Goal: Use online tool/utility: Utilize a website feature to perform a specific function

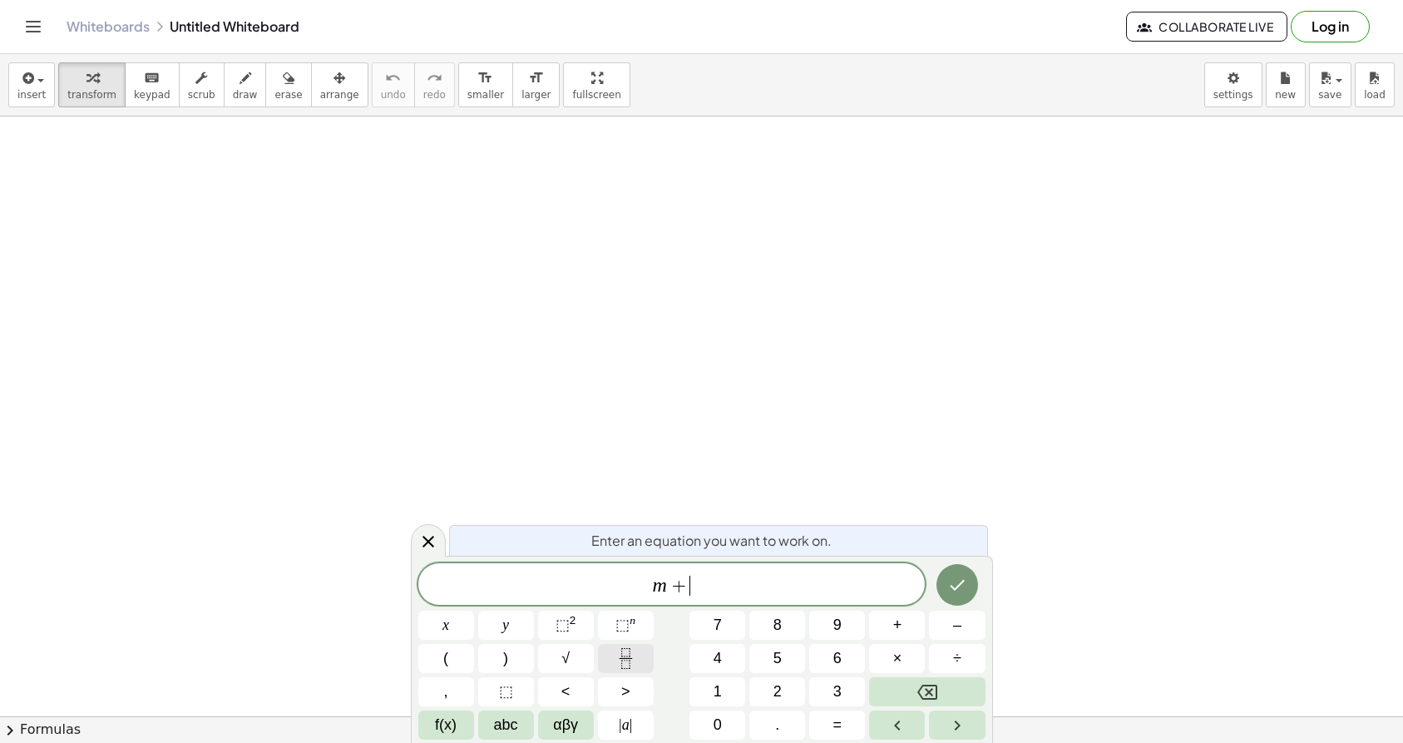
click at [629, 659] on icon "Fraction" at bounding box center [625, 658] width 21 height 21
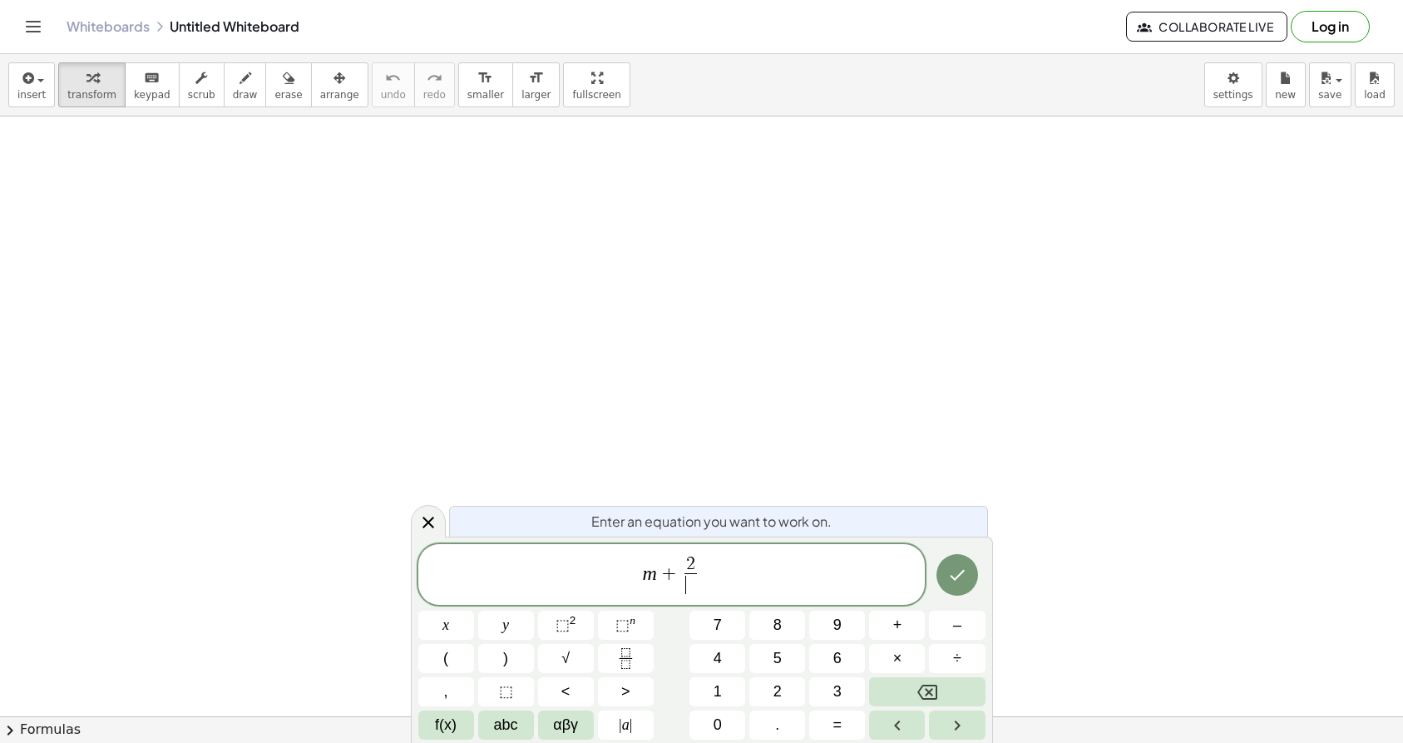
click at [696, 589] on span "​" at bounding box center [690, 584] width 12 height 22
click at [740, 582] on span "m + 2 3 ​ ​" at bounding box center [671, 576] width 507 height 44
click at [849, 728] on button "=" at bounding box center [837, 724] width 56 height 29
click at [627, 663] on icon "Fraction" at bounding box center [625, 658] width 21 height 21
click at [715, 591] on span "​" at bounding box center [712, 584] width 12 height 22
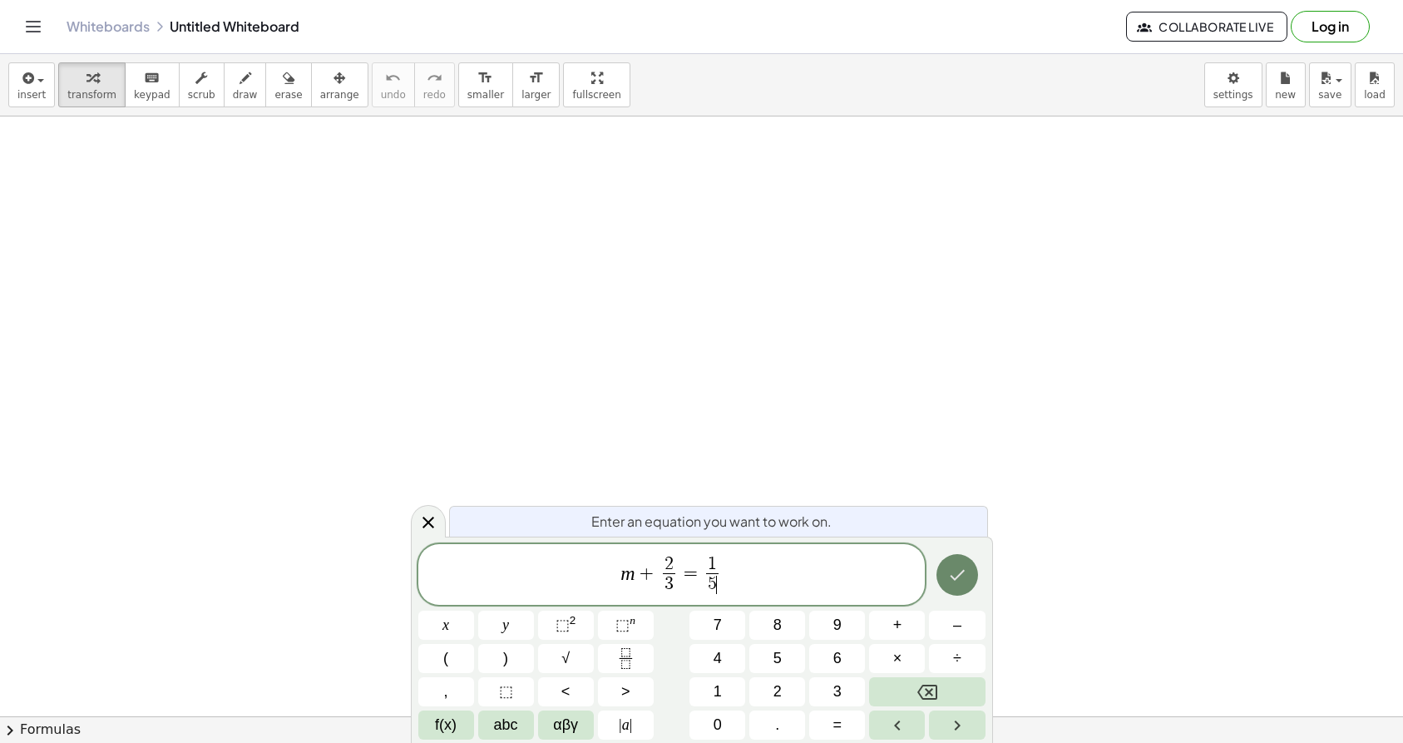
click at [964, 576] on icon "Done" at bounding box center [957, 575] width 20 height 20
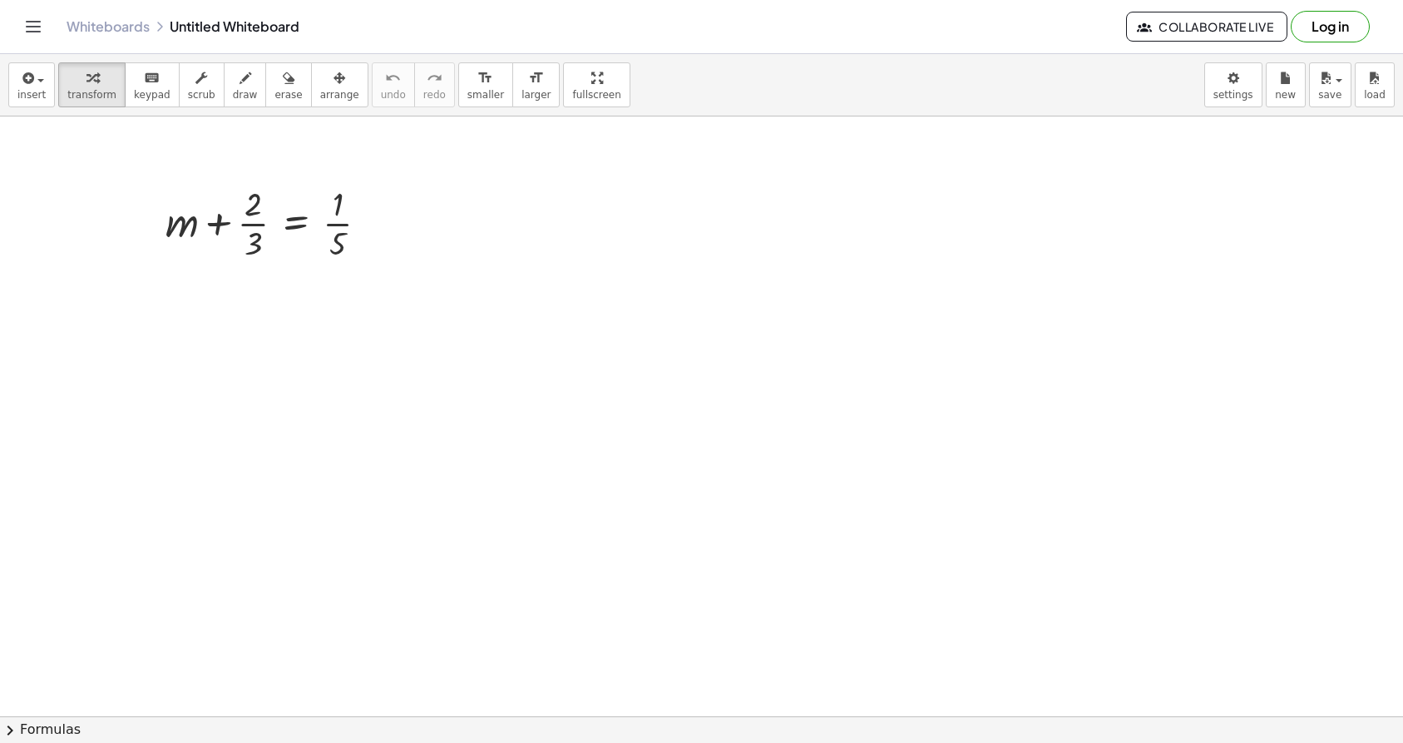
drag, startPoint x: 374, startPoint y: 270, endPoint x: 395, endPoint y: 316, distance: 50.2
click at [292, 288] on div at bounding box center [296, 278] width 27 height 27
click at [294, 286] on span "×" at bounding box center [296, 279] width 10 height 24
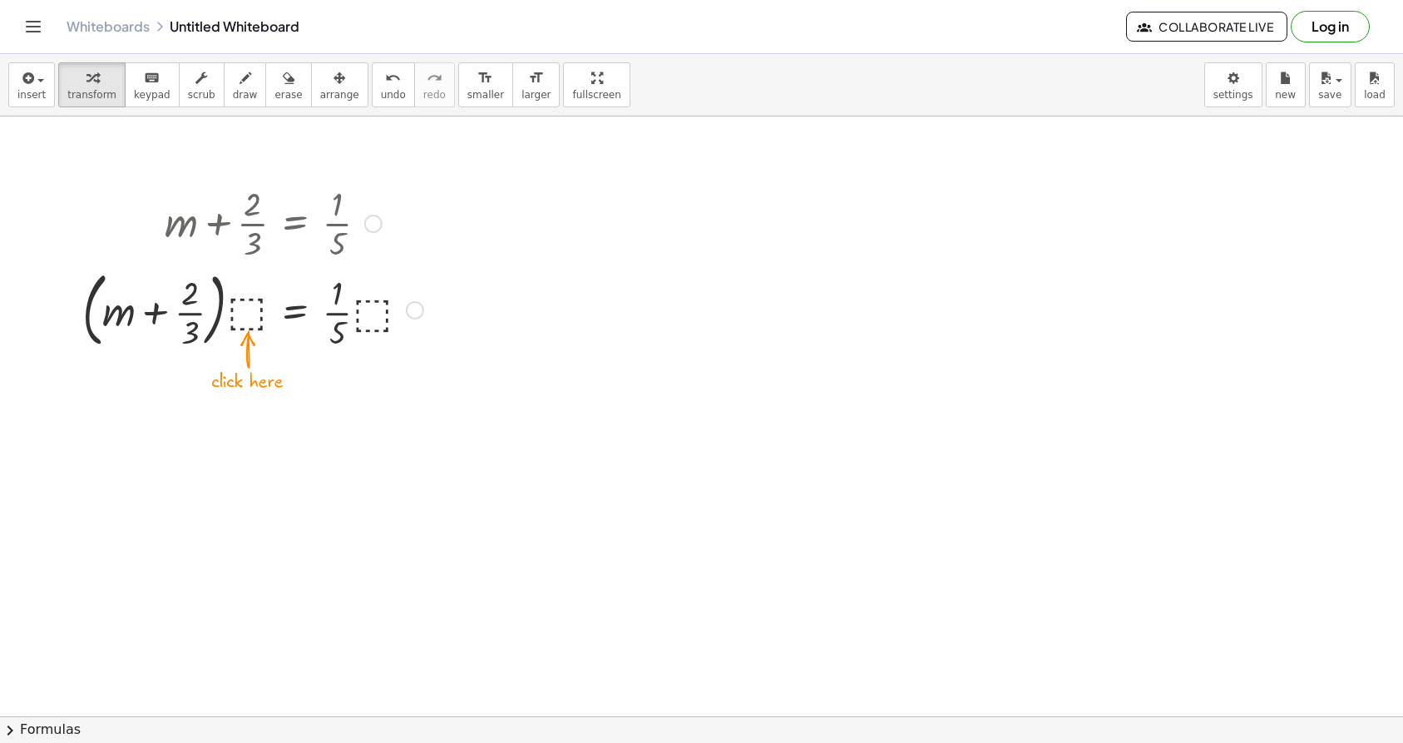
click at [251, 320] on div at bounding box center [253, 309] width 358 height 90
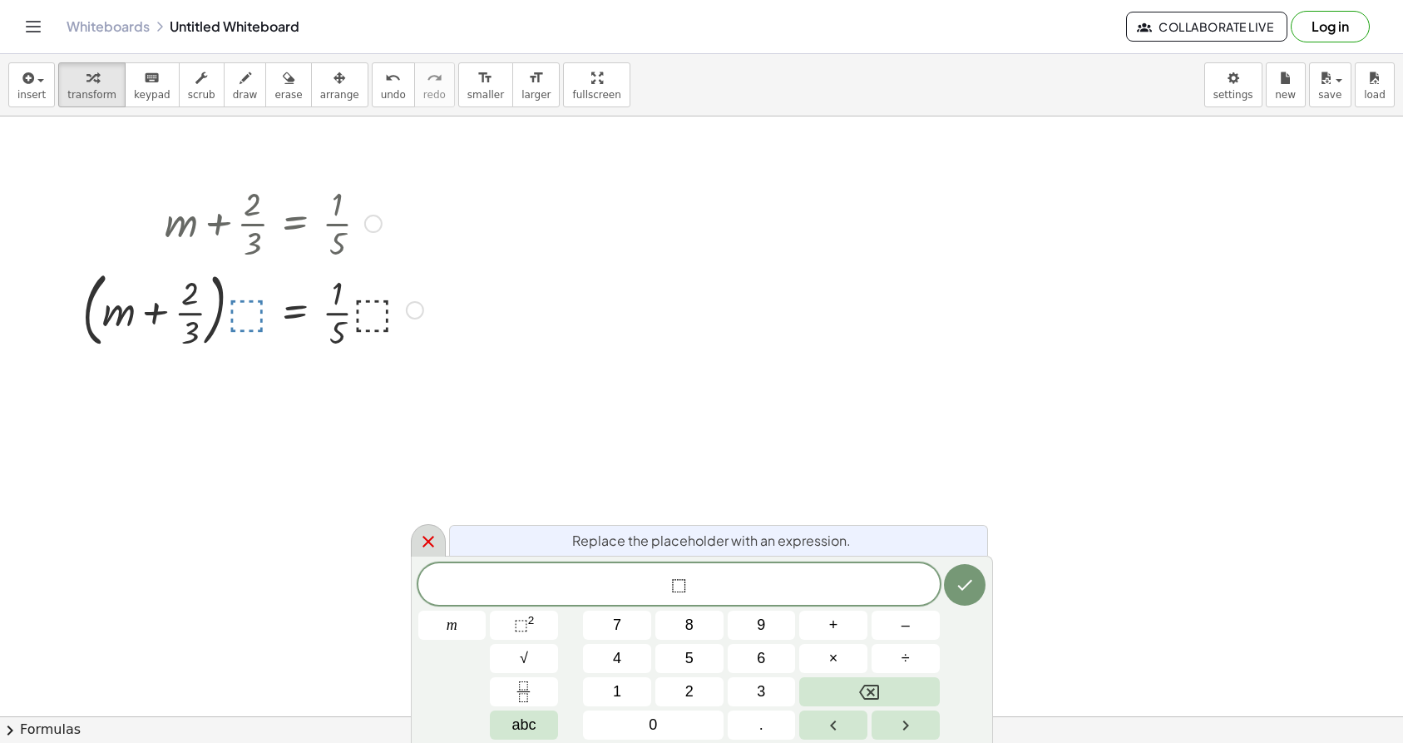
click at [424, 538] on icon at bounding box center [428, 542] width 12 height 12
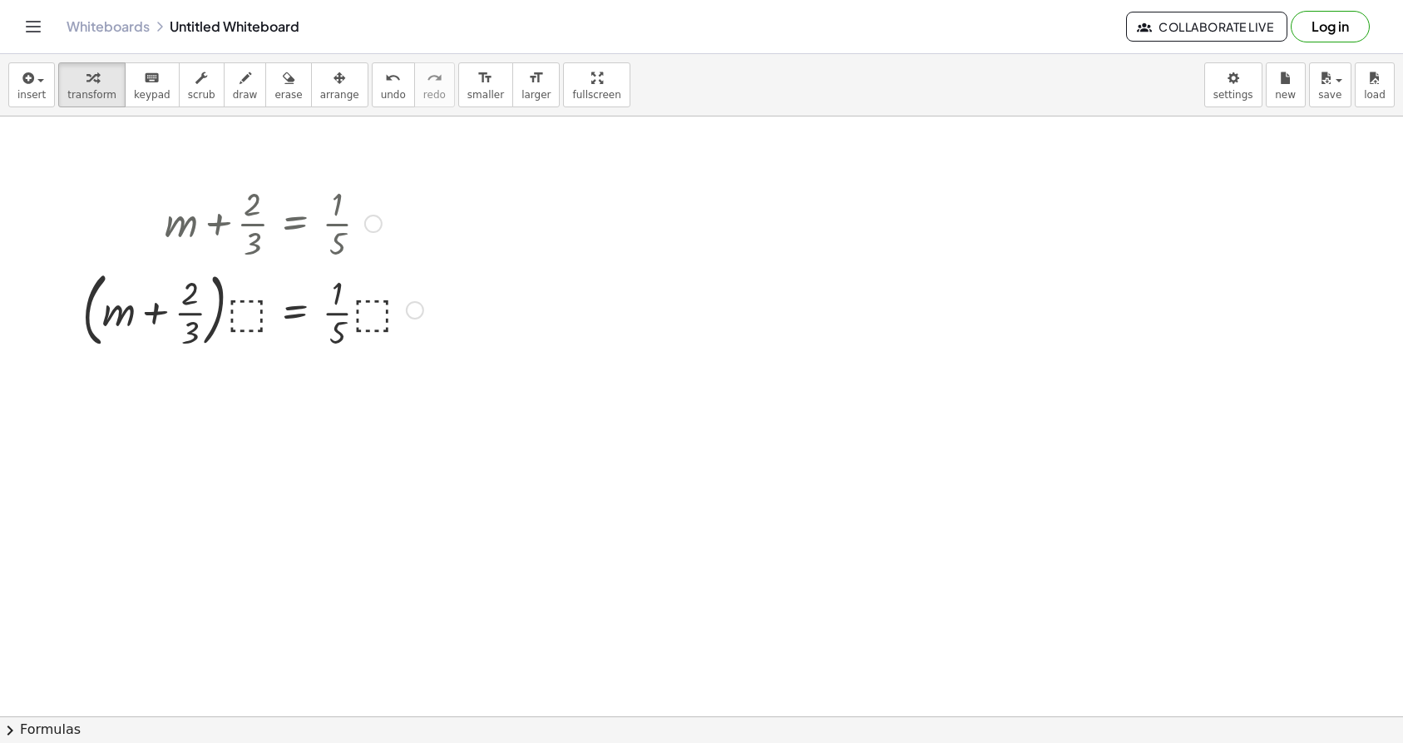
click at [368, 230] on div at bounding box center [373, 224] width 18 height 18
click at [448, 204] on span "Go back to this line" at bounding box center [457, 197] width 99 height 13
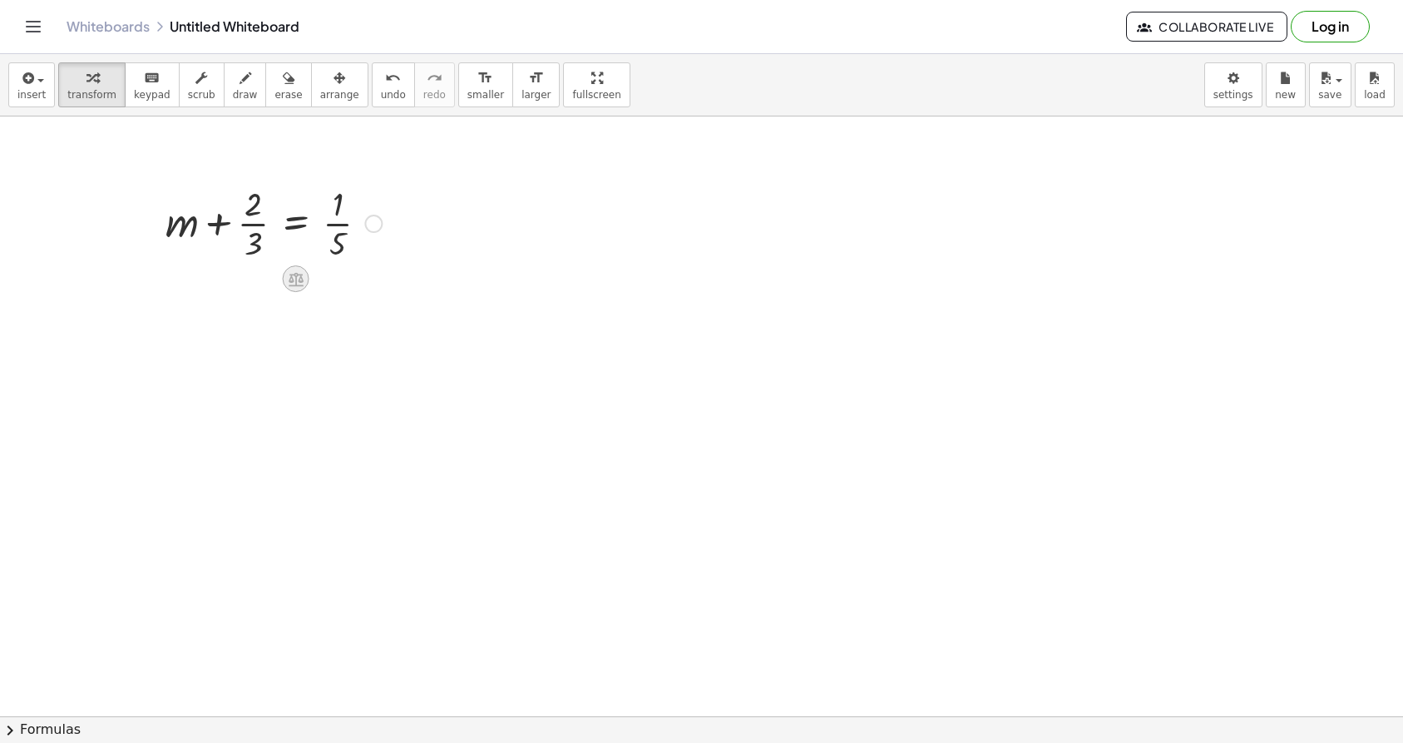
click at [293, 280] on icon at bounding box center [296, 279] width 15 height 14
click at [253, 283] on div "−" at bounding box center [262, 278] width 27 height 27
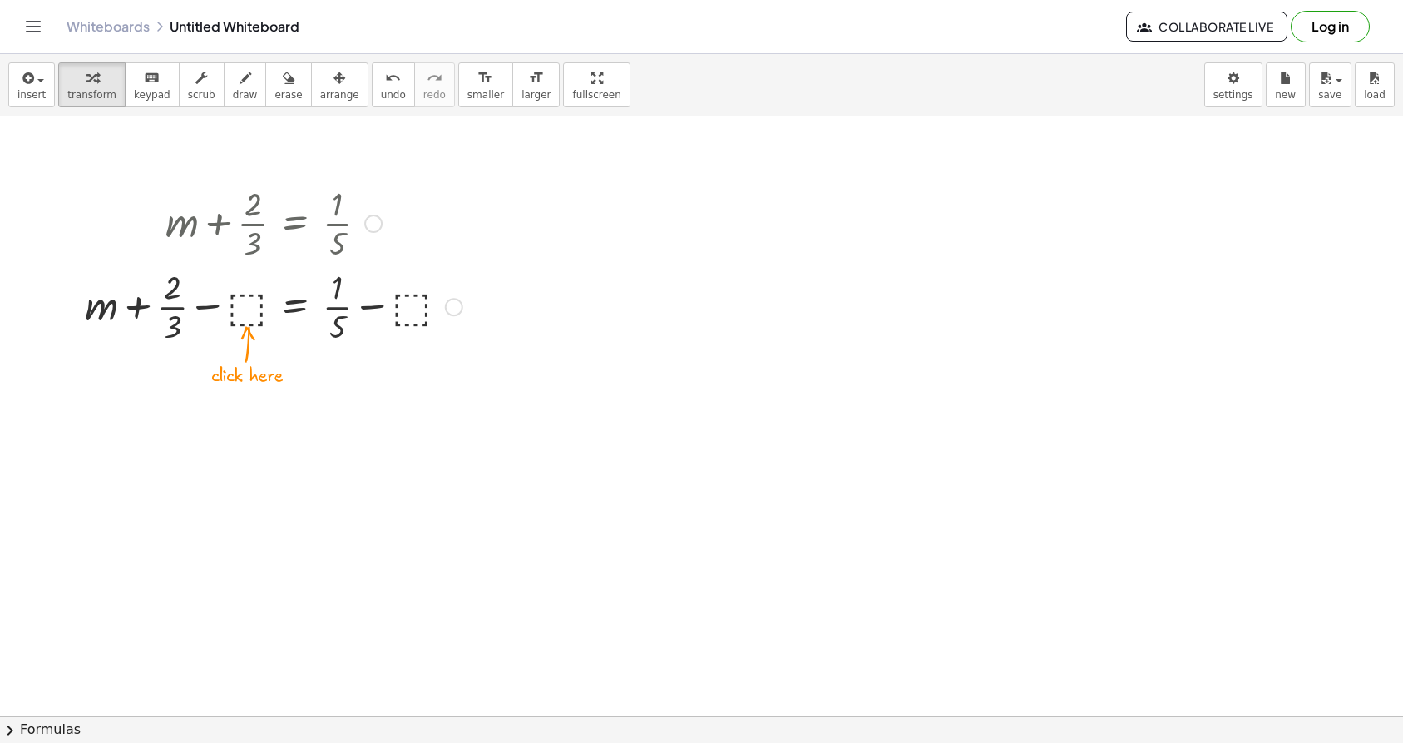
click at [243, 323] on div at bounding box center [274, 305] width 394 height 83
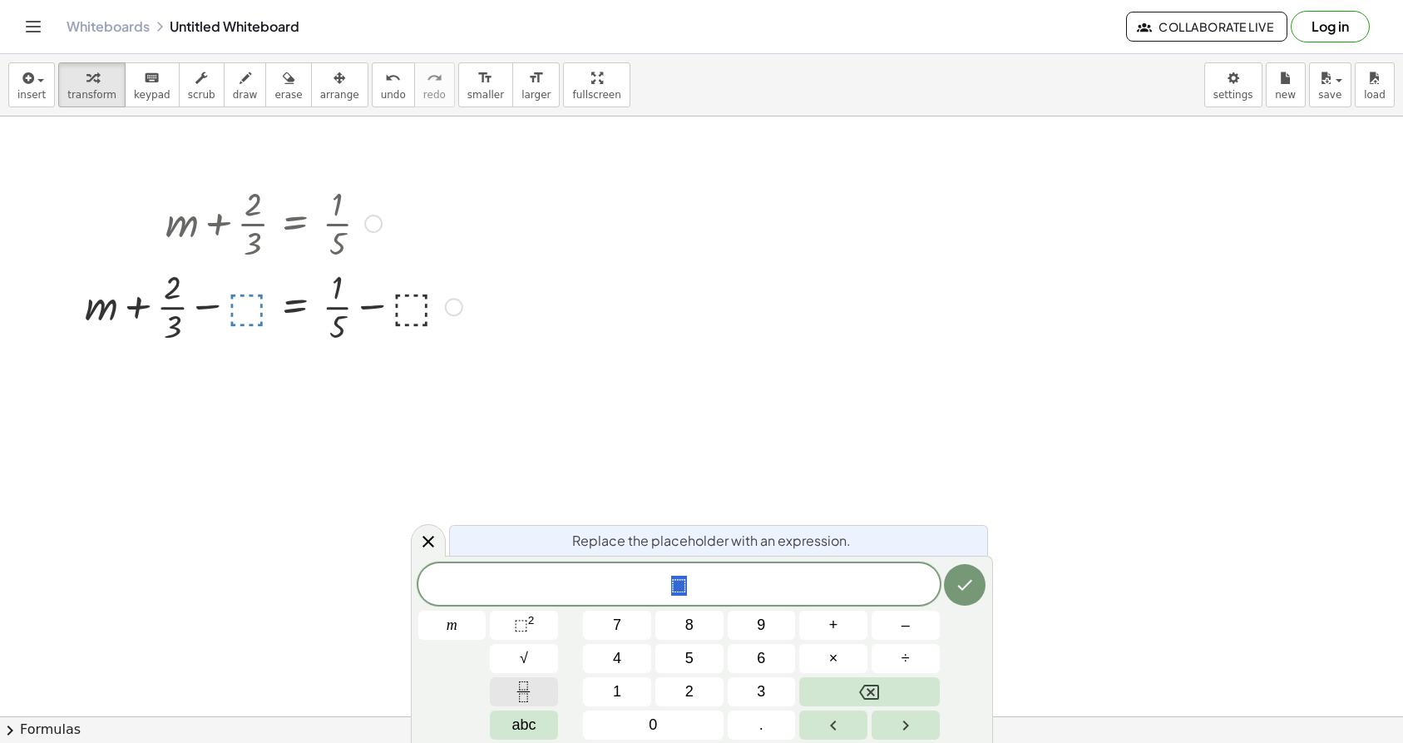
click at [546, 698] on button "Fraction" at bounding box center [524, 691] width 68 height 29
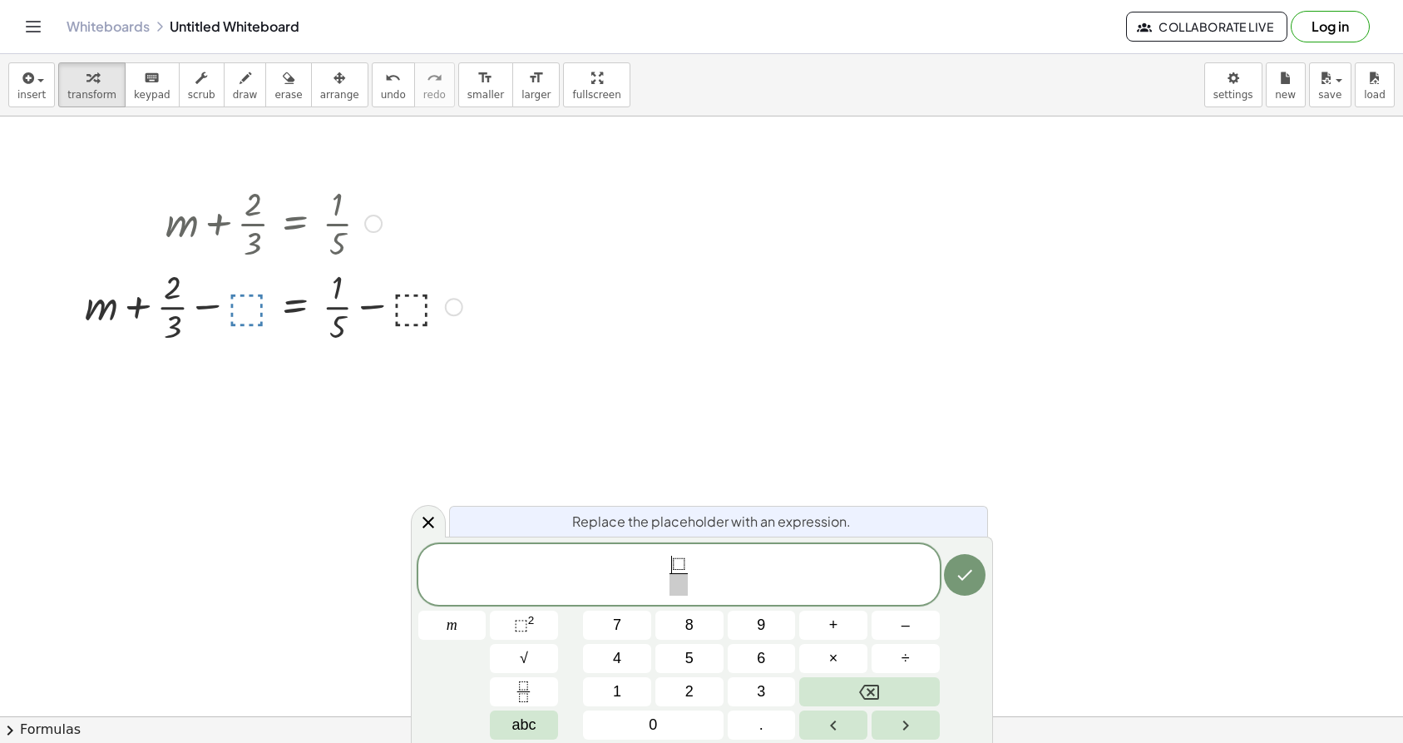
click at [678, 570] on span "⬚" at bounding box center [679, 564] width 14 height 18
click at [683, 587] on span "​" at bounding box center [678, 584] width 27 height 22
click at [687, 570] on span "⬚" at bounding box center [683, 564] width 14 height 18
click at [680, 565] on span "⬚" at bounding box center [683, 564] width 14 height 18
click at [684, 565] on span "⬚" at bounding box center [683, 564] width 14 height 18
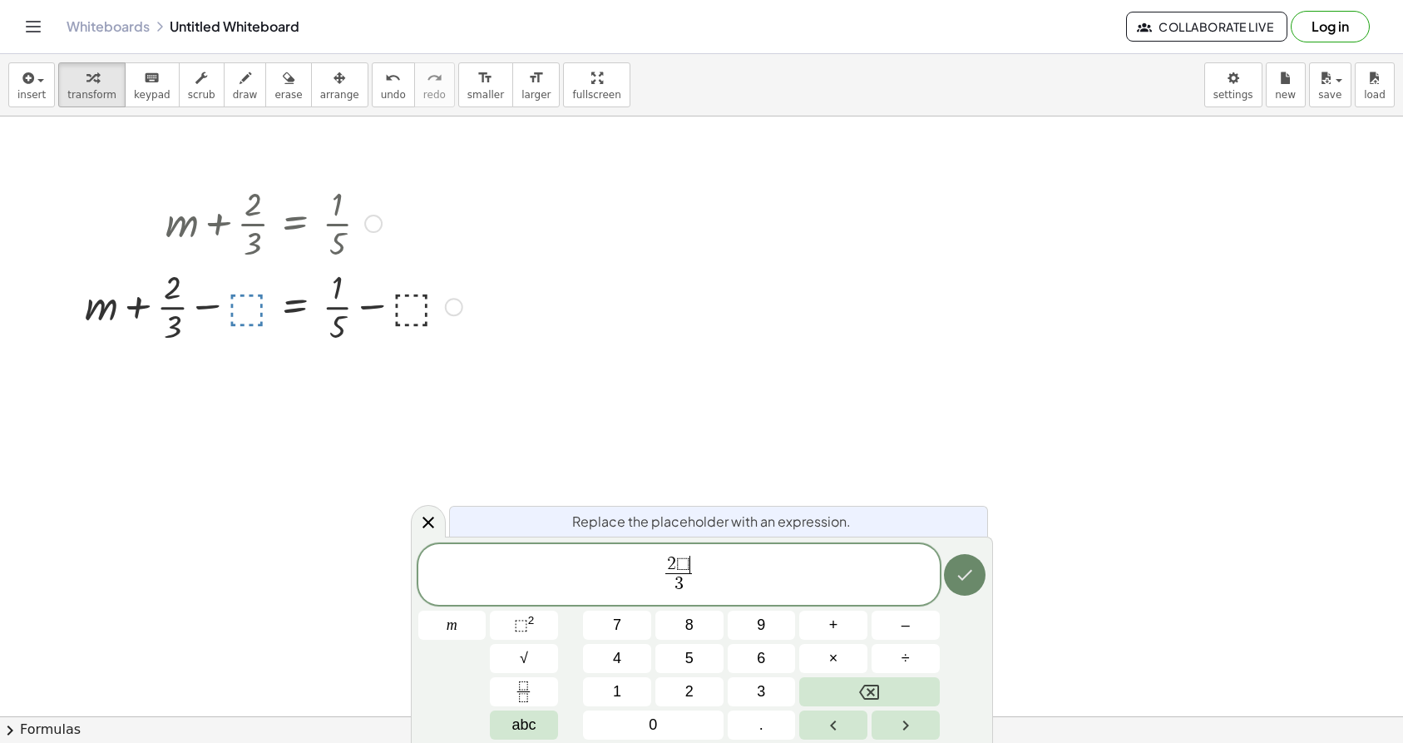
click at [957, 586] on button "Done" at bounding box center [965, 575] width 42 height 42
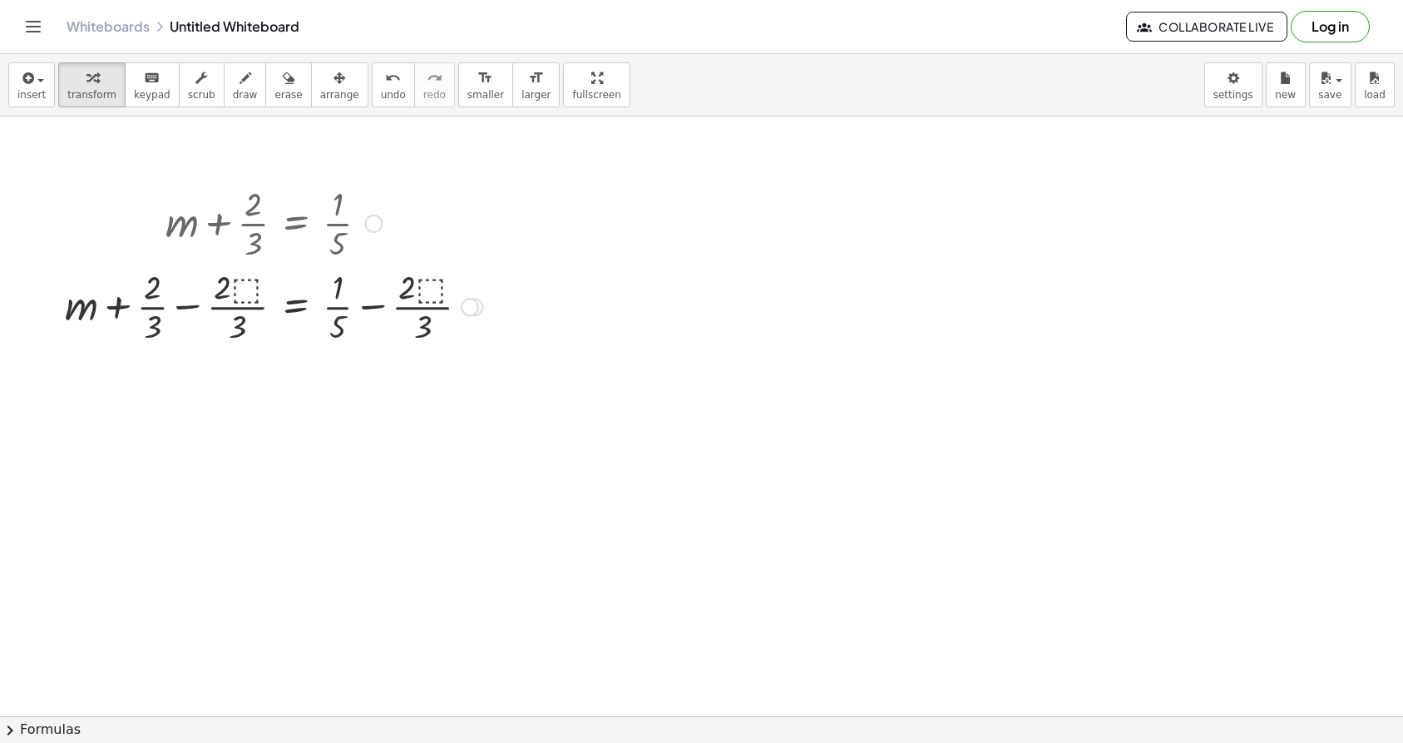
click at [248, 277] on div at bounding box center [274, 305] width 434 height 83
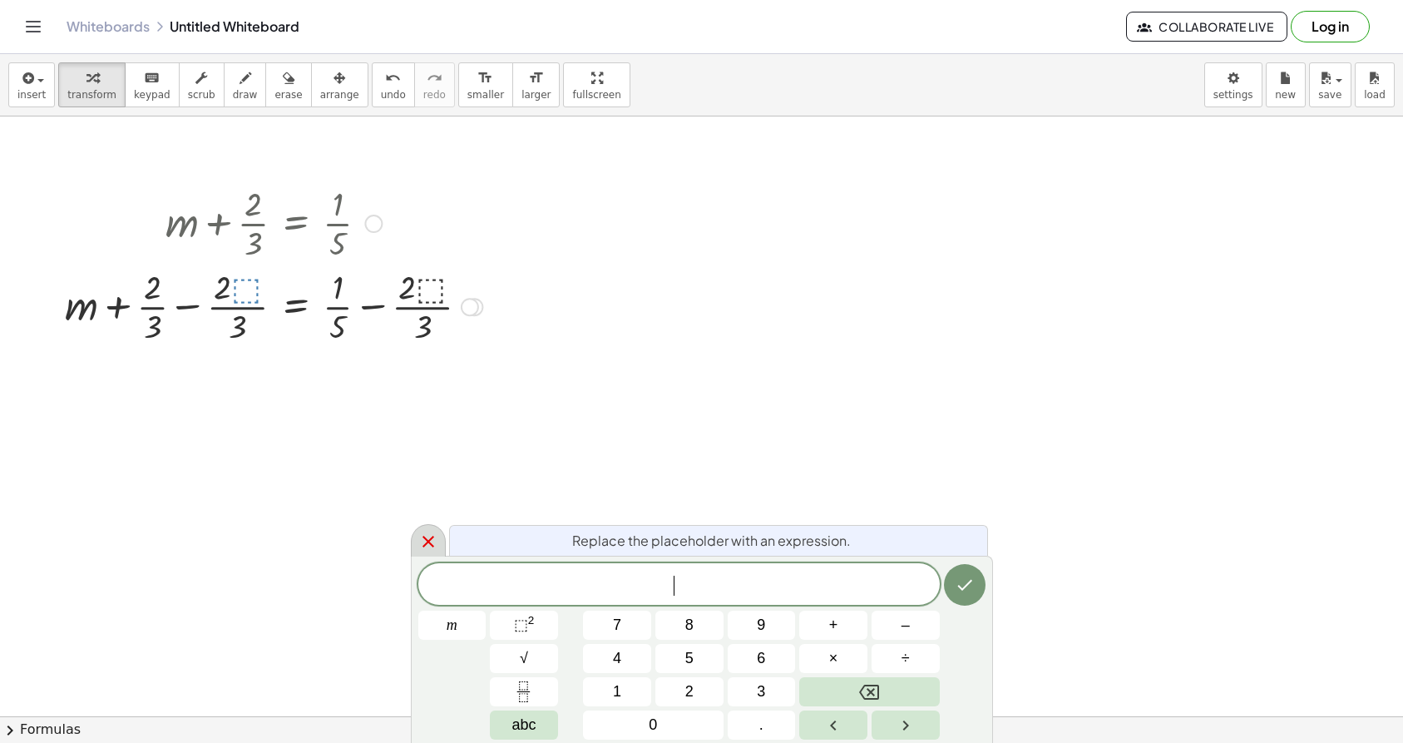
click at [418, 545] on icon at bounding box center [428, 541] width 20 height 20
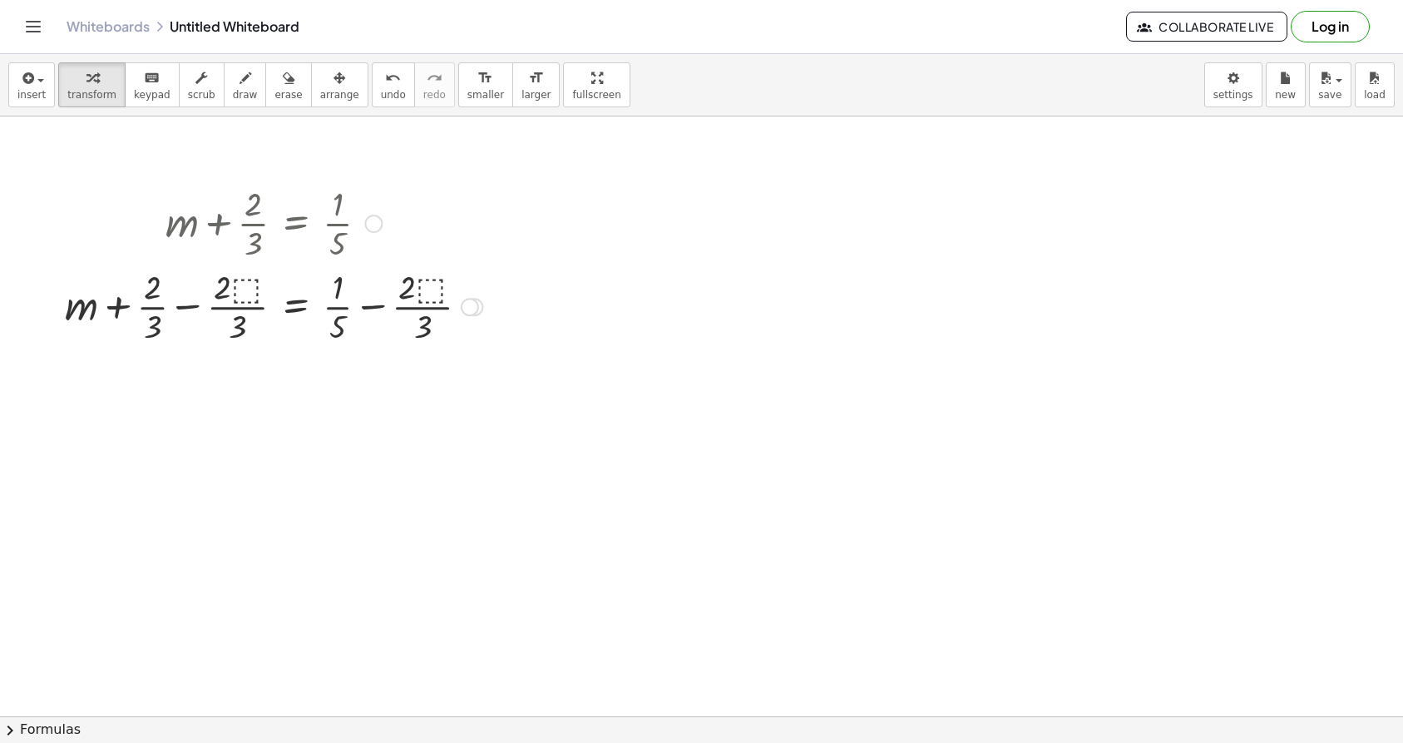
click at [247, 294] on div at bounding box center [274, 305] width 434 height 83
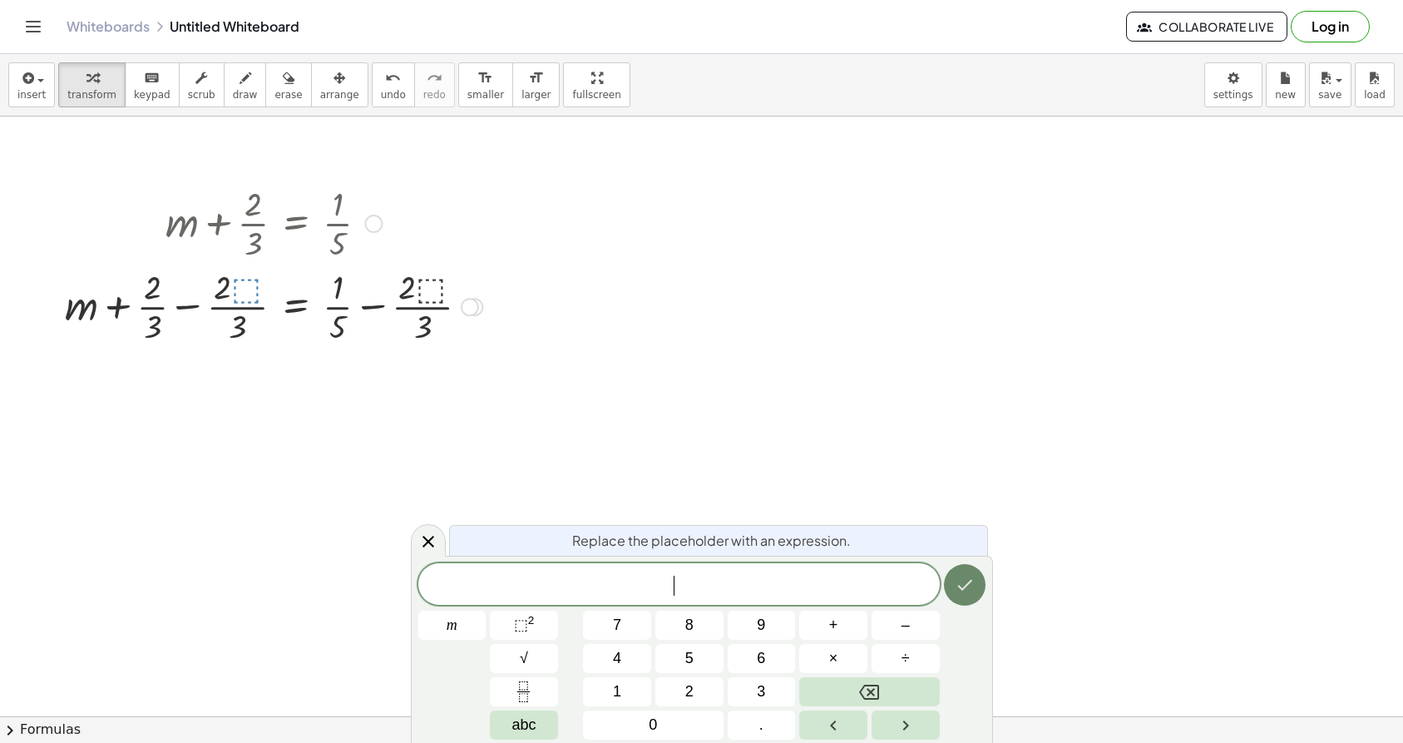
click at [972, 592] on icon "Done" at bounding box center [965, 585] width 20 height 20
click at [966, 582] on icon "Done" at bounding box center [965, 585] width 20 height 20
click at [436, 527] on div at bounding box center [428, 540] width 35 height 32
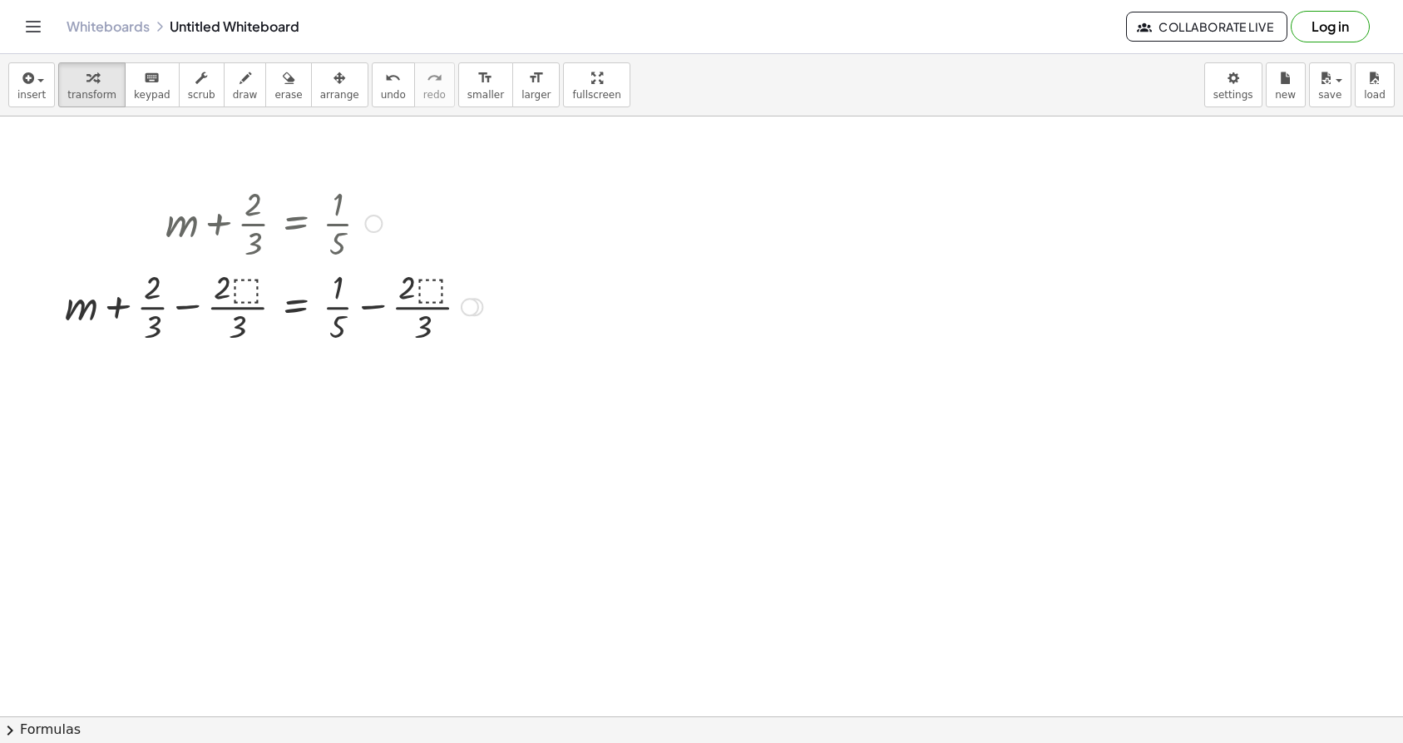
click at [475, 303] on div at bounding box center [470, 307] width 18 height 18
click at [373, 231] on div at bounding box center [373, 224] width 18 height 18
click at [434, 209] on li "Go back to this line" at bounding box center [474, 198] width 141 height 25
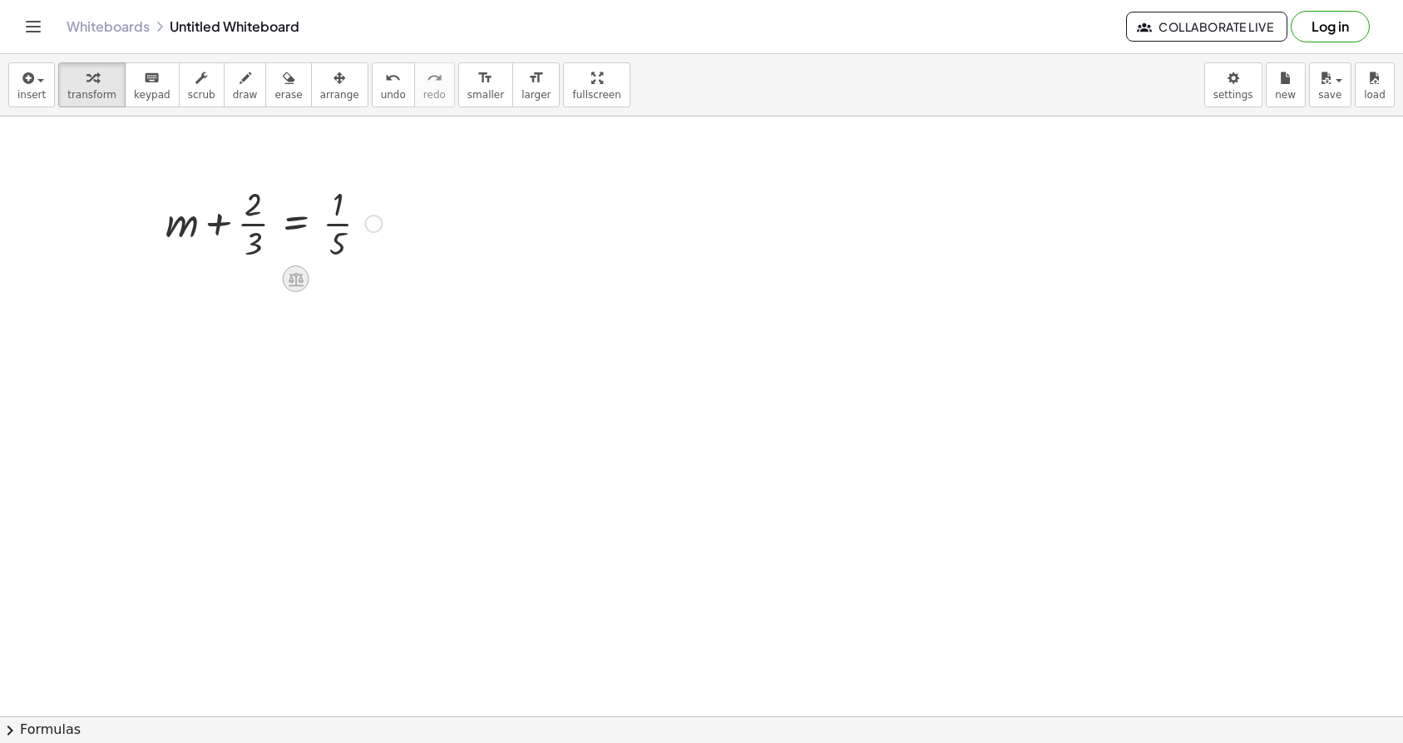
click at [294, 279] on icon at bounding box center [296, 279] width 15 height 14
click at [261, 286] on span "−" at bounding box center [263, 279] width 10 height 24
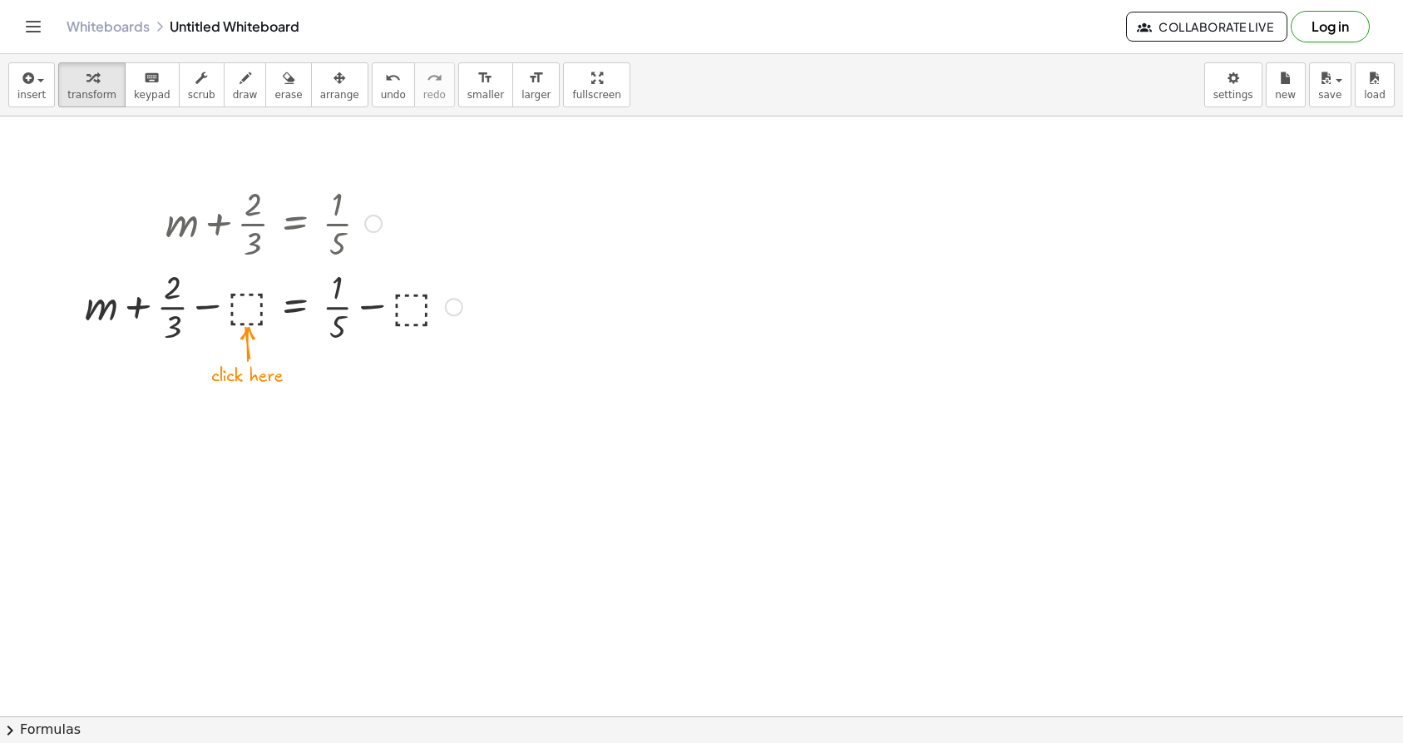
click at [262, 328] on div at bounding box center [274, 305] width 394 height 83
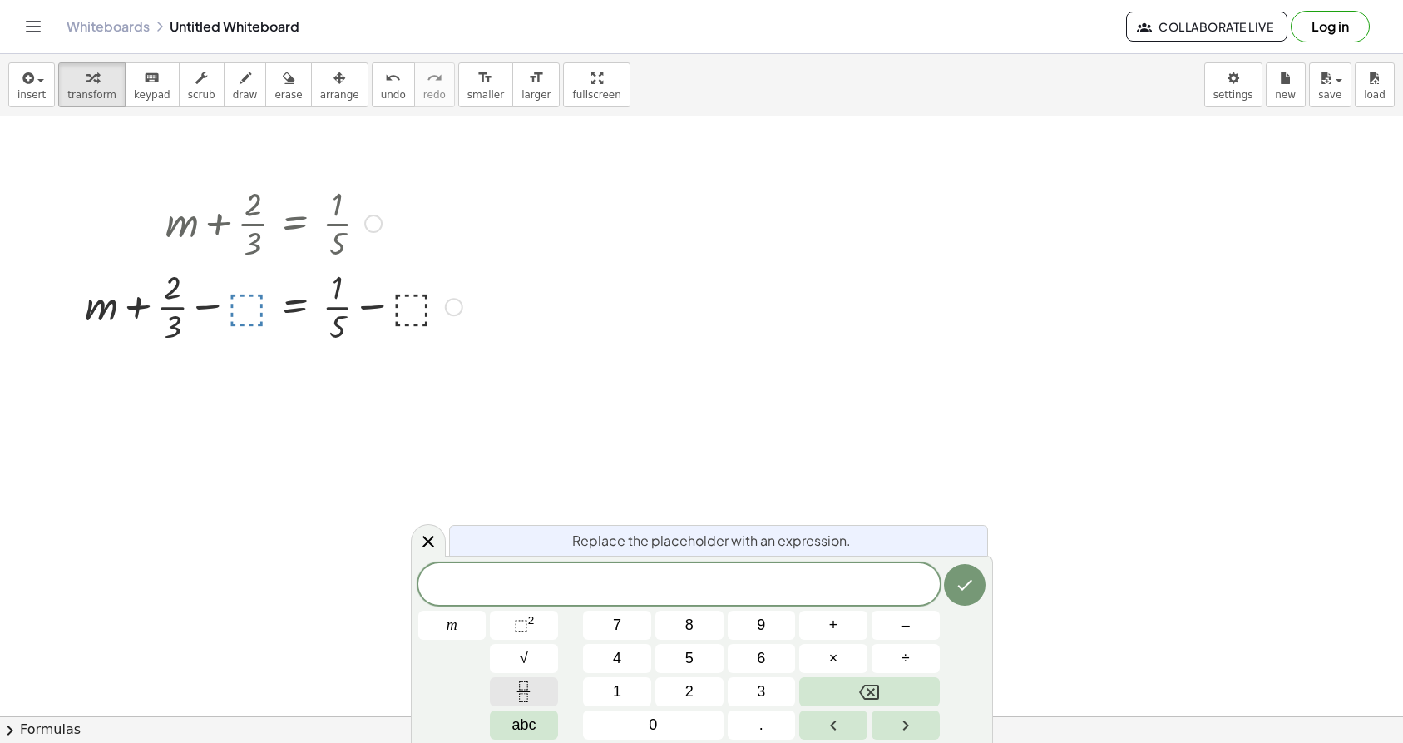
click at [527, 696] on icon "Fraction" at bounding box center [524, 697] width 8 height 8
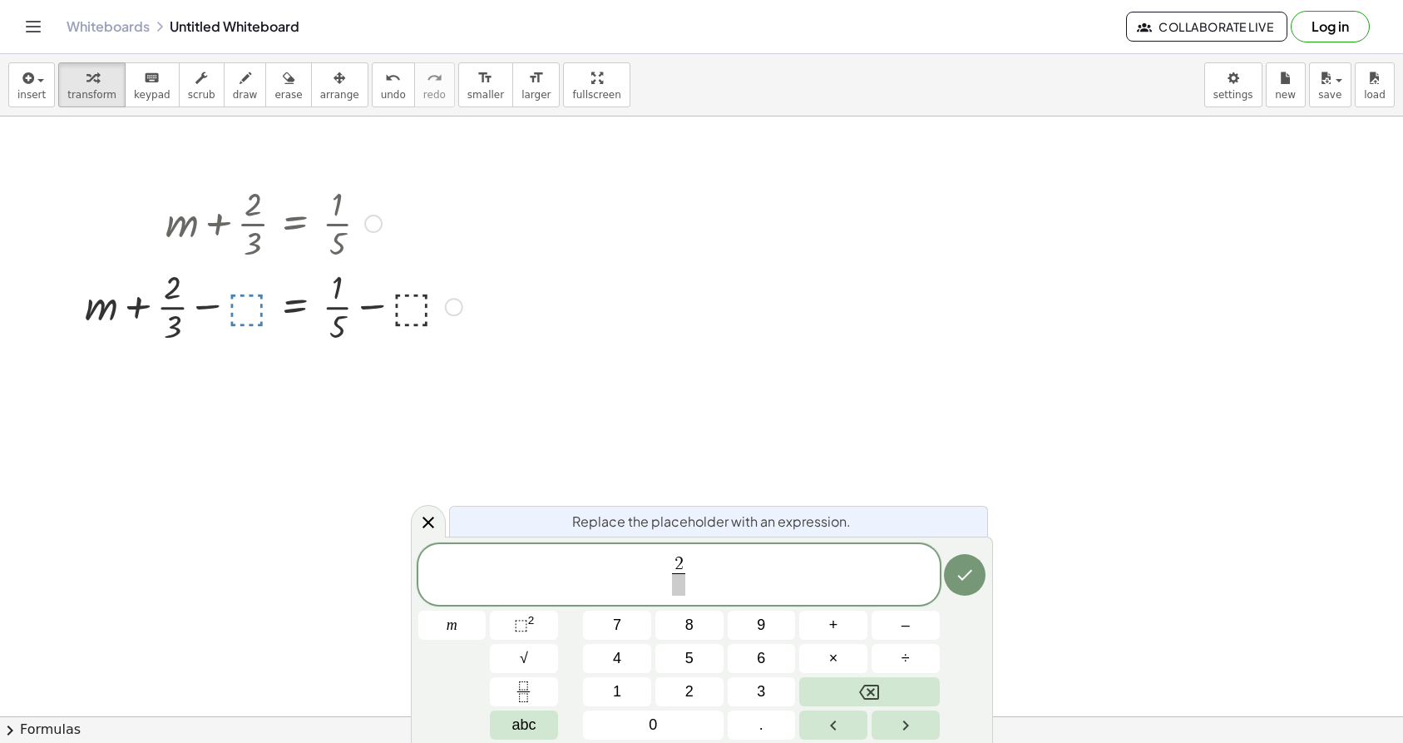
click at [677, 590] on span at bounding box center [678, 584] width 12 height 22
click at [966, 570] on icon "Done" at bounding box center [965, 575] width 20 height 20
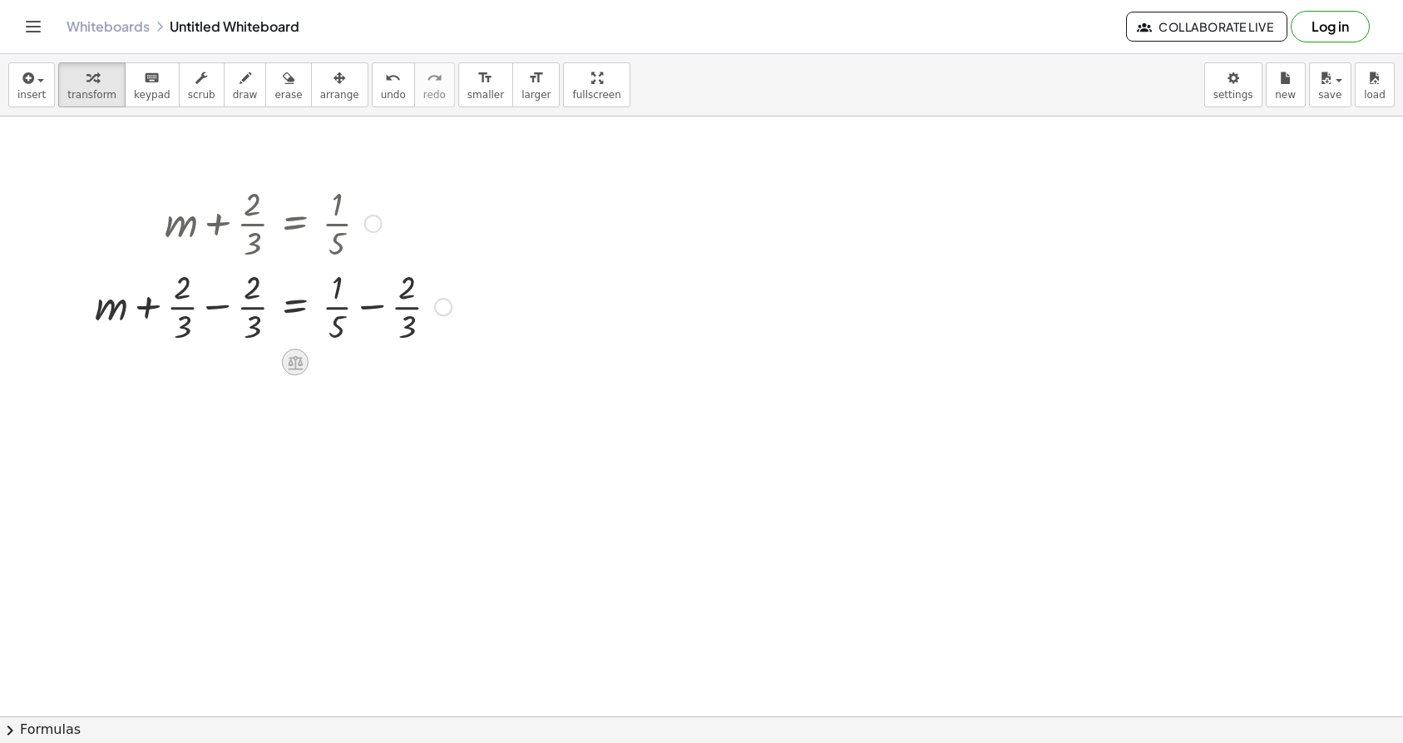
click at [289, 361] on icon at bounding box center [295, 362] width 15 height 14
click at [259, 369] on span "−" at bounding box center [262, 362] width 10 height 24
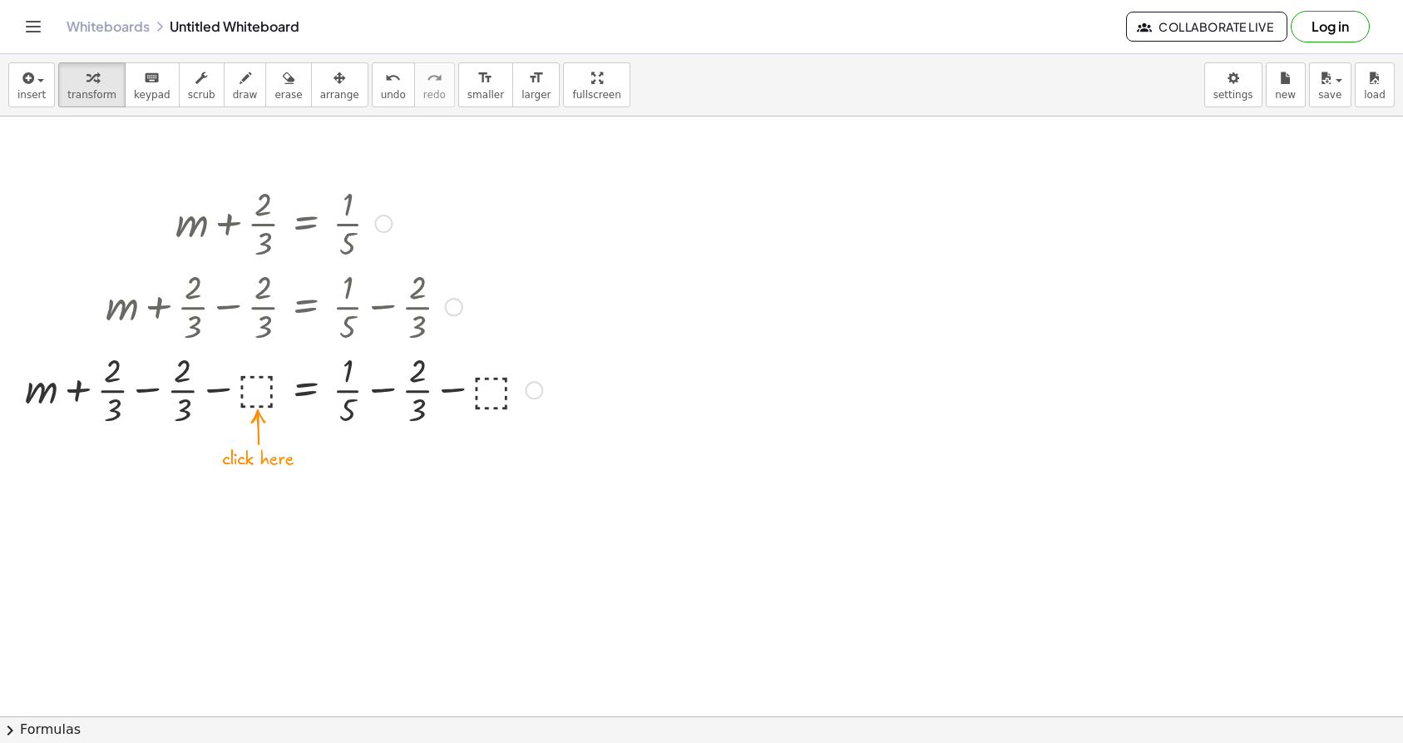
click at [460, 322] on div at bounding box center [284, 305] width 534 height 83
click at [460, 319] on div at bounding box center [284, 305] width 534 height 83
click at [306, 307] on div "+ m + · 2 · 3 − · 2 · 3 = + · 1 · 5 − · 2 · 3" at bounding box center [306, 307] width 0 height 0
click at [453, 311] on div "Go back to this line Copy line as LaTeX Copy derivation as LaTeX" at bounding box center [449, 307] width 18 height 18
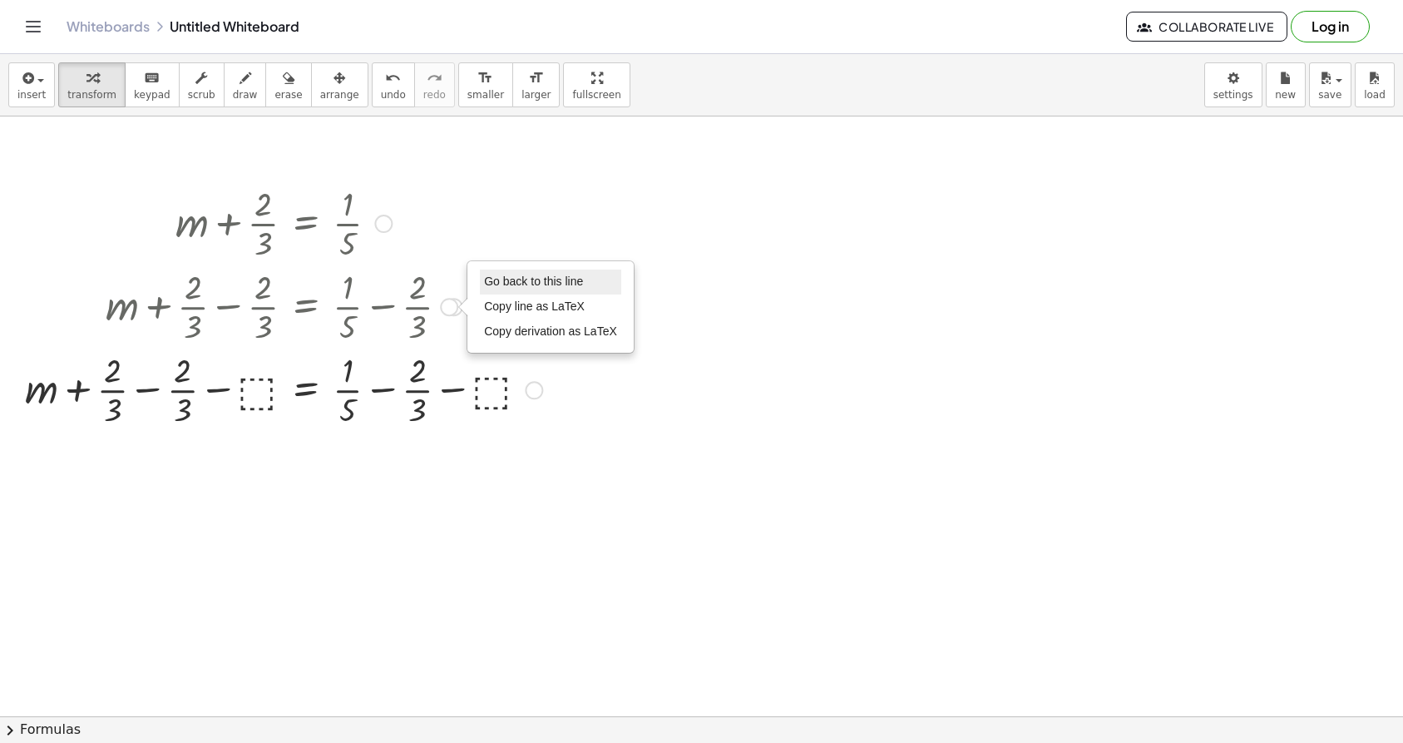
click at [506, 280] on span "Go back to this line" at bounding box center [533, 280] width 99 height 13
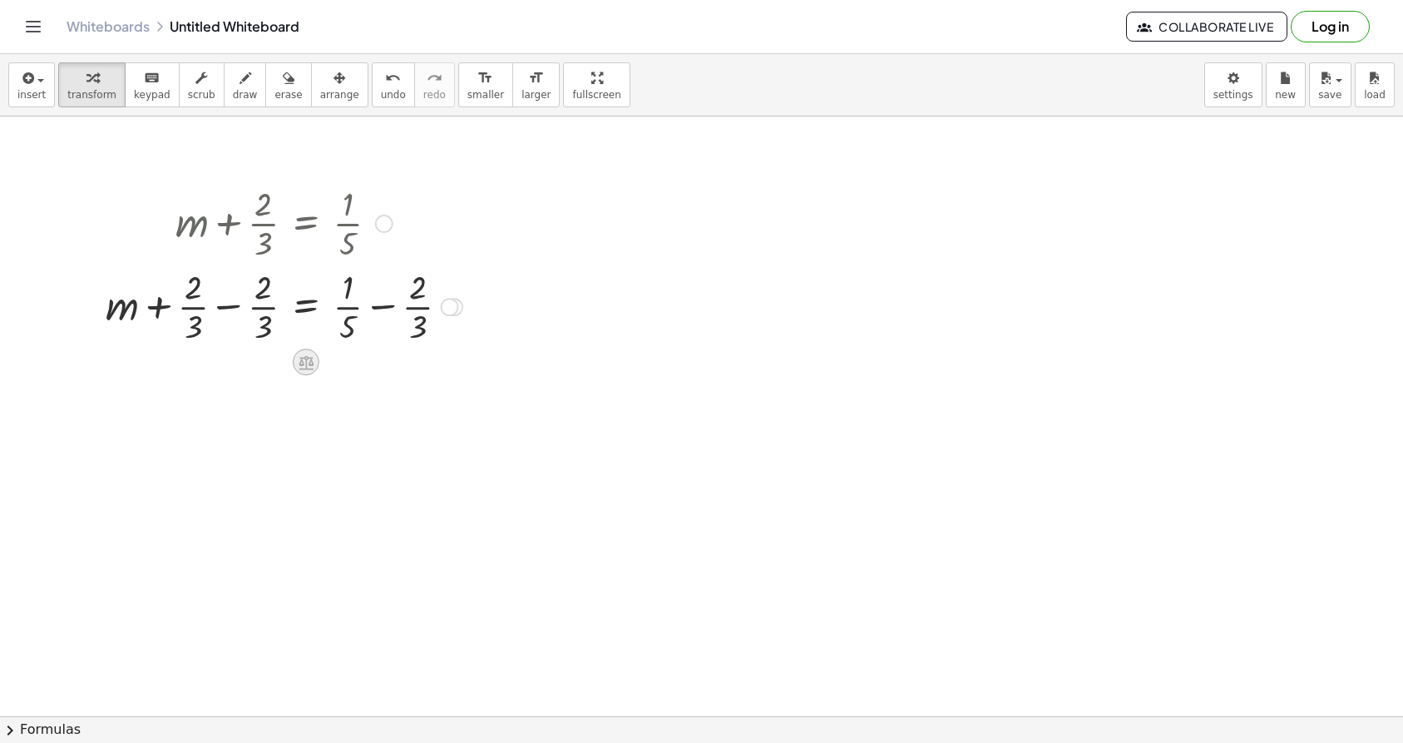
click at [306, 348] on div at bounding box center [306, 361] width 27 height 27
click at [368, 358] on icon at bounding box center [372, 361] width 15 height 15
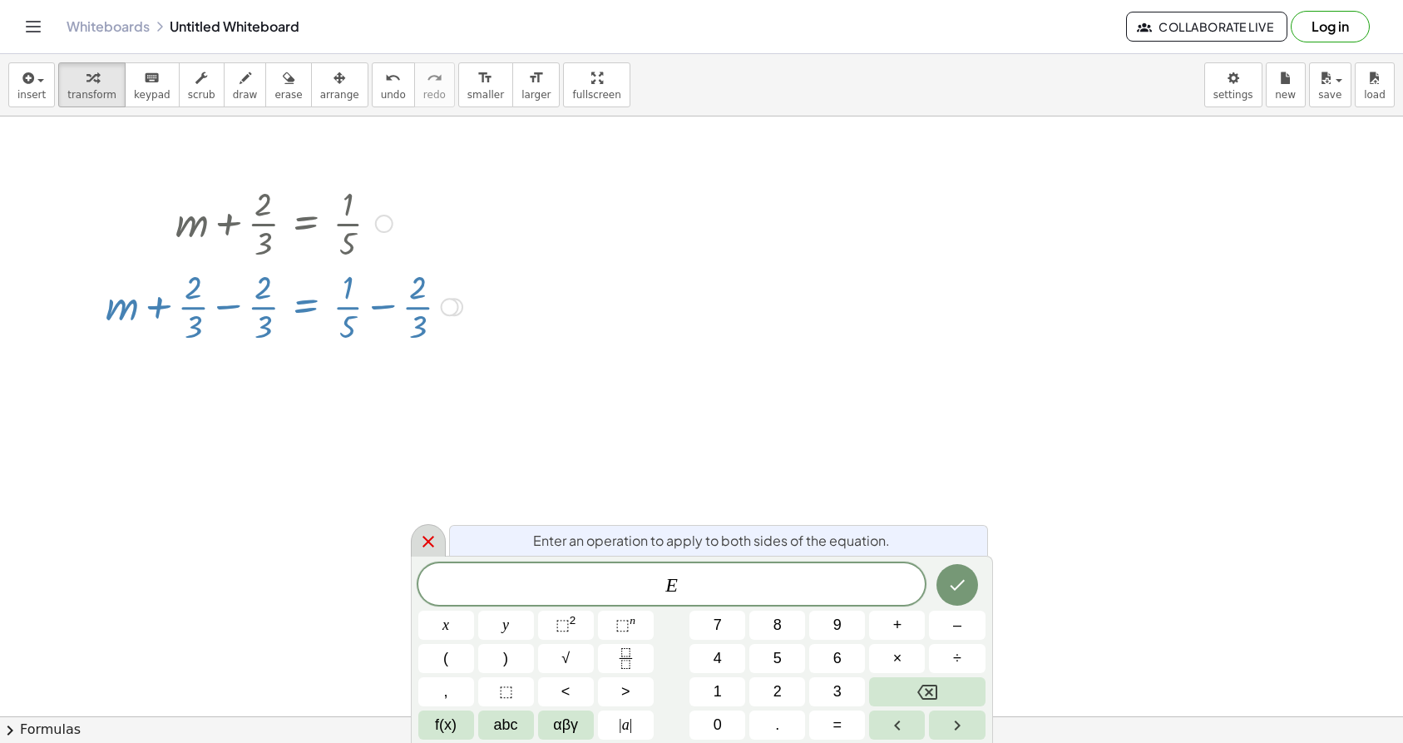
click at [431, 543] on icon at bounding box center [428, 541] width 20 height 20
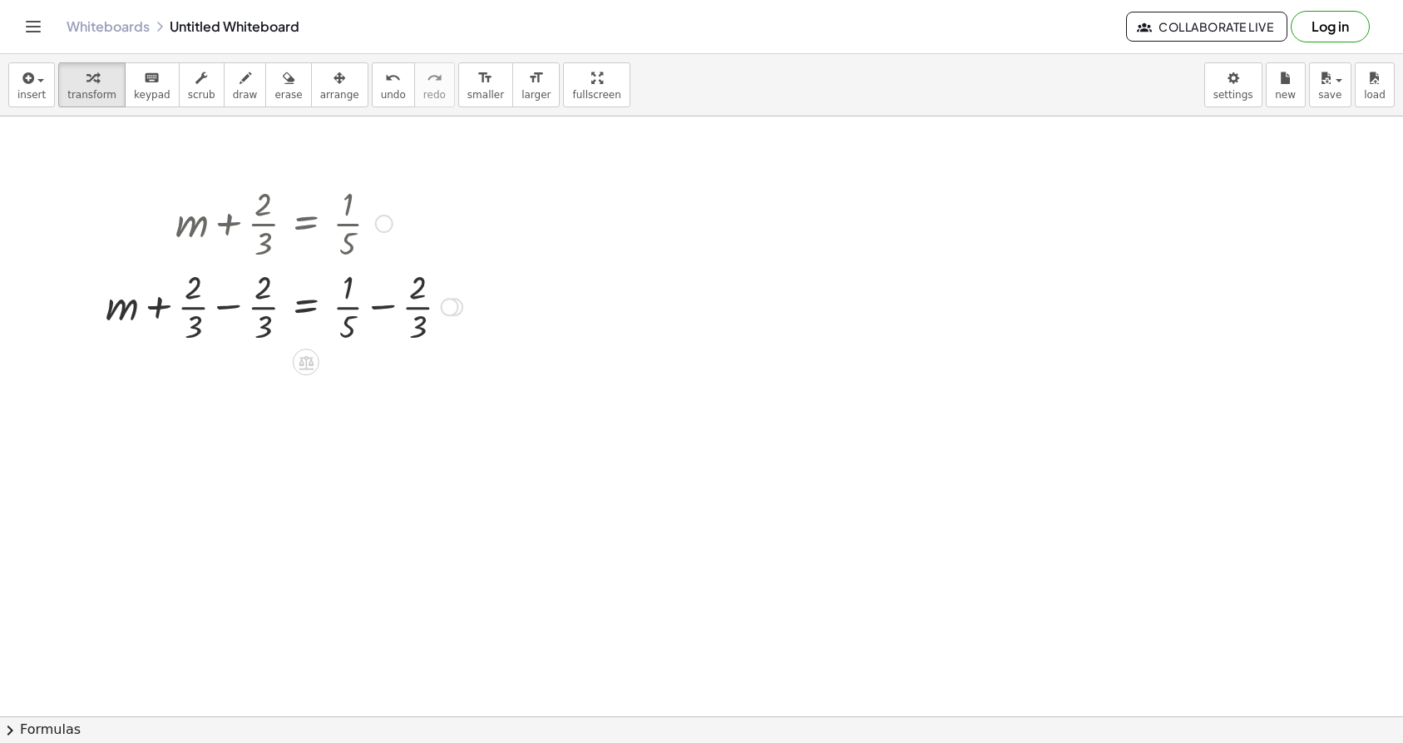
click at [454, 312] on div "Go back to this line Copy line as LaTeX Copy derivation as LaTeX" at bounding box center [450, 307] width 18 height 18
click at [310, 369] on icon at bounding box center [306, 362] width 15 height 14
click at [306, 362] on span "×" at bounding box center [306, 362] width 10 height 24
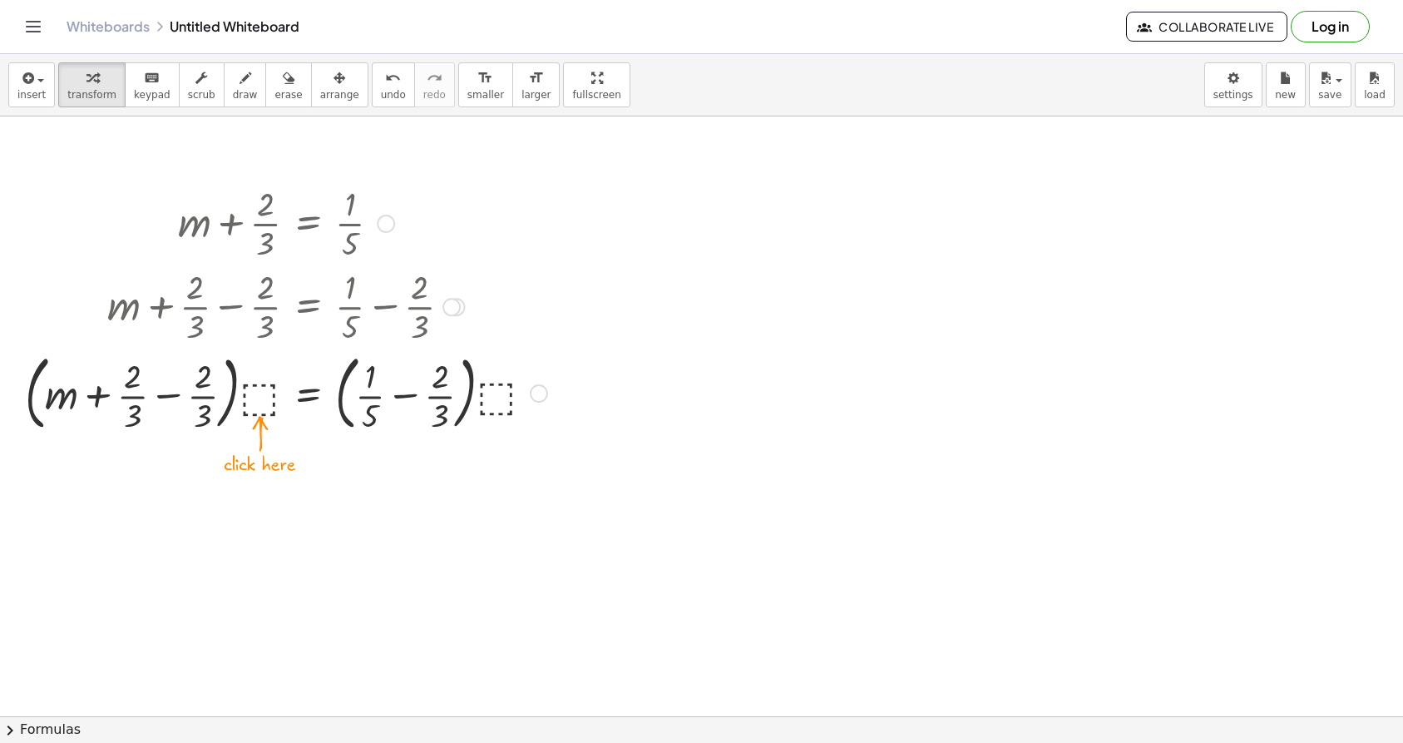
click at [455, 308] on div at bounding box center [451, 307] width 18 height 18
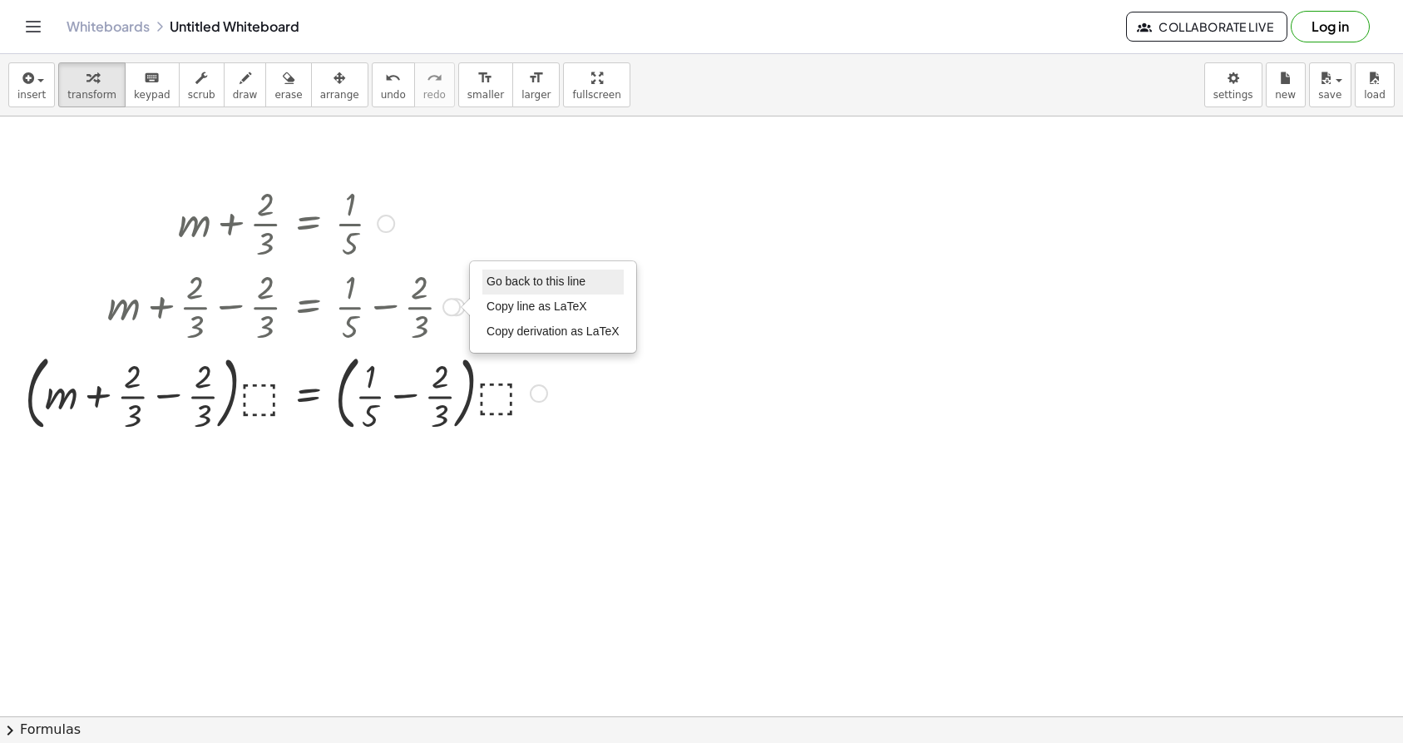
click at [519, 288] on span "Go back to this line" at bounding box center [535, 280] width 99 height 13
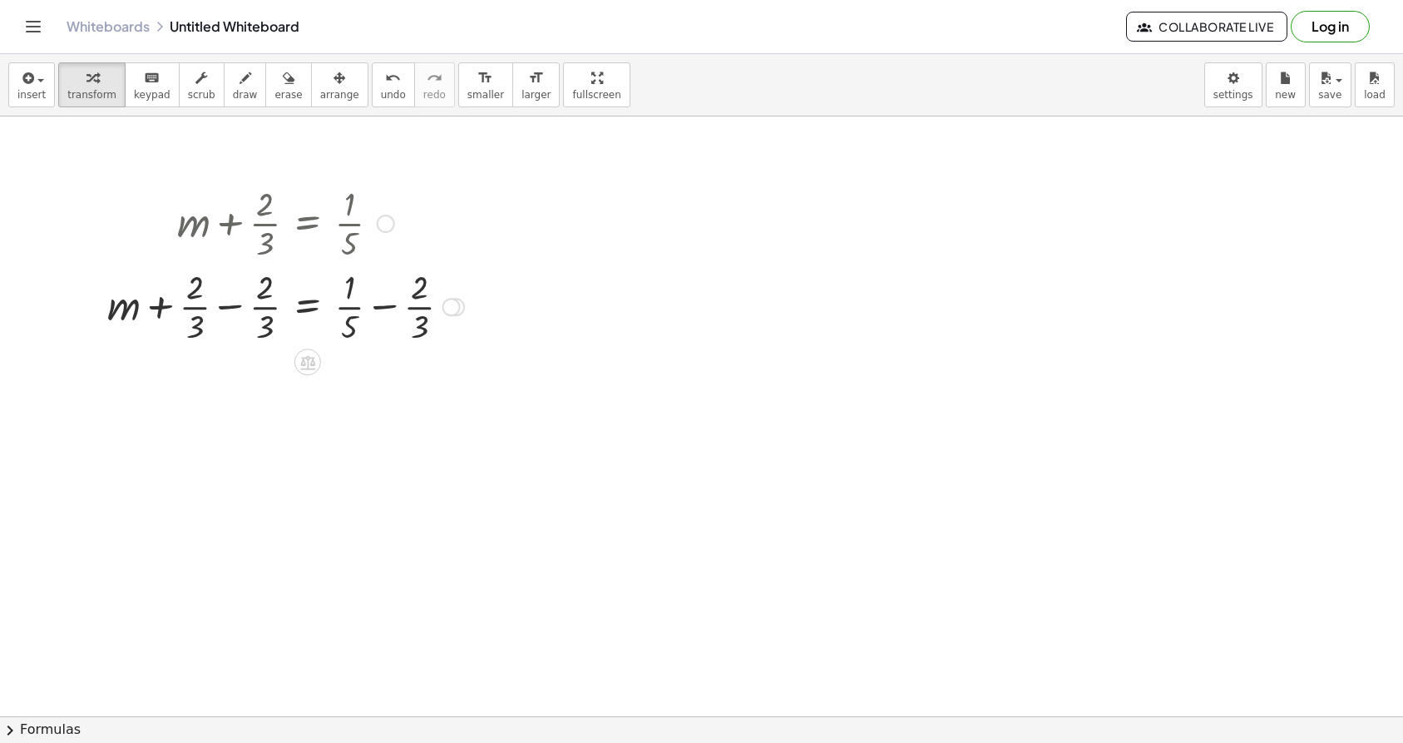
click at [318, 357] on div at bounding box center [307, 361] width 27 height 27
click at [244, 361] on span "+" at bounding box center [241, 362] width 10 height 24
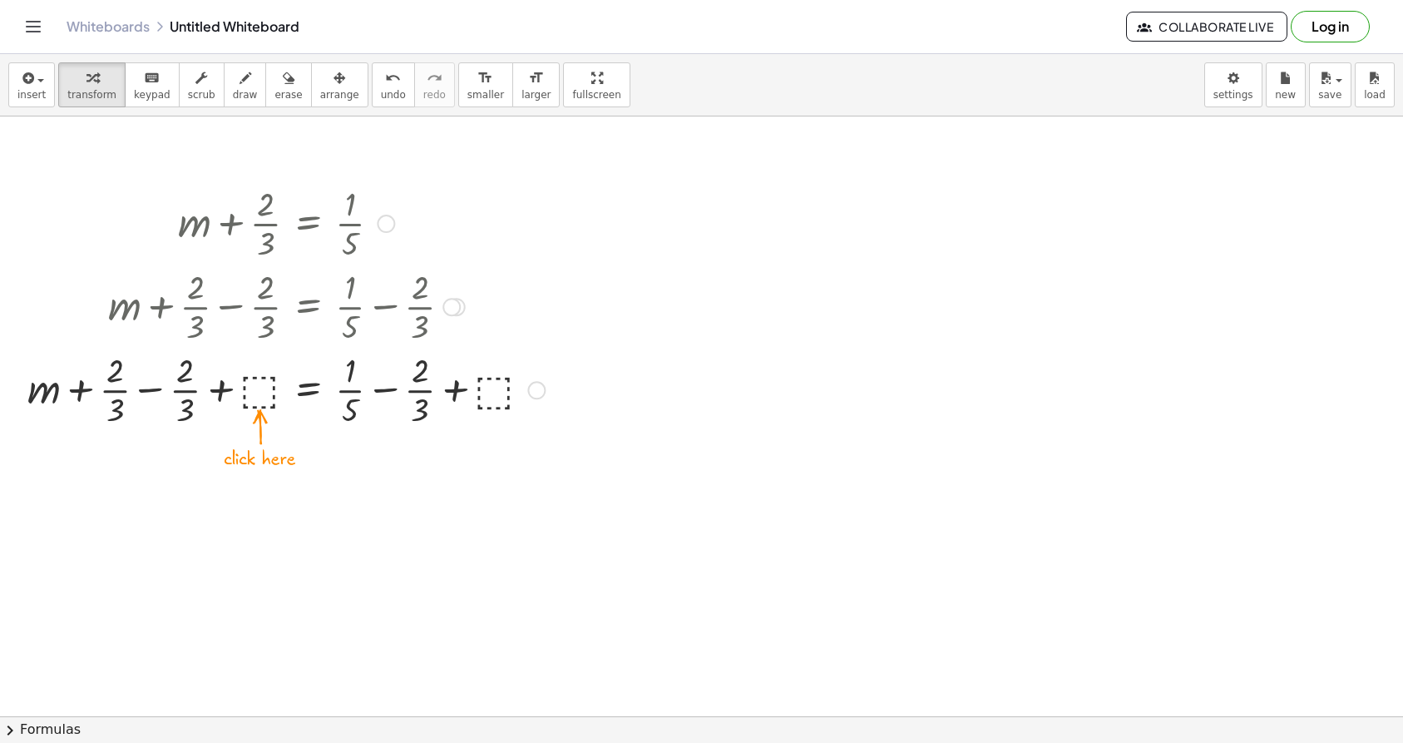
click at [452, 308] on div at bounding box center [451, 307] width 18 height 18
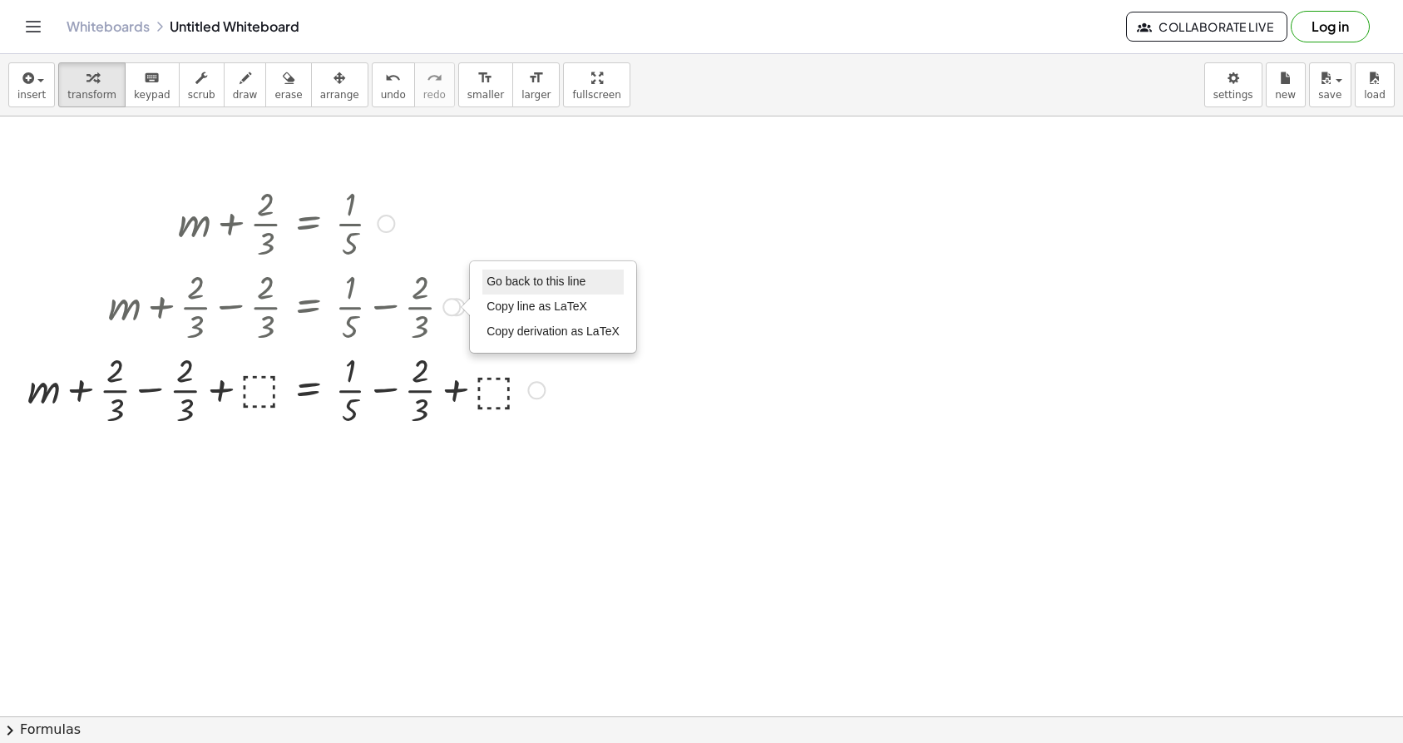
click at [505, 284] on span "Go back to this line" at bounding box center [535, 280] width 99 height 13
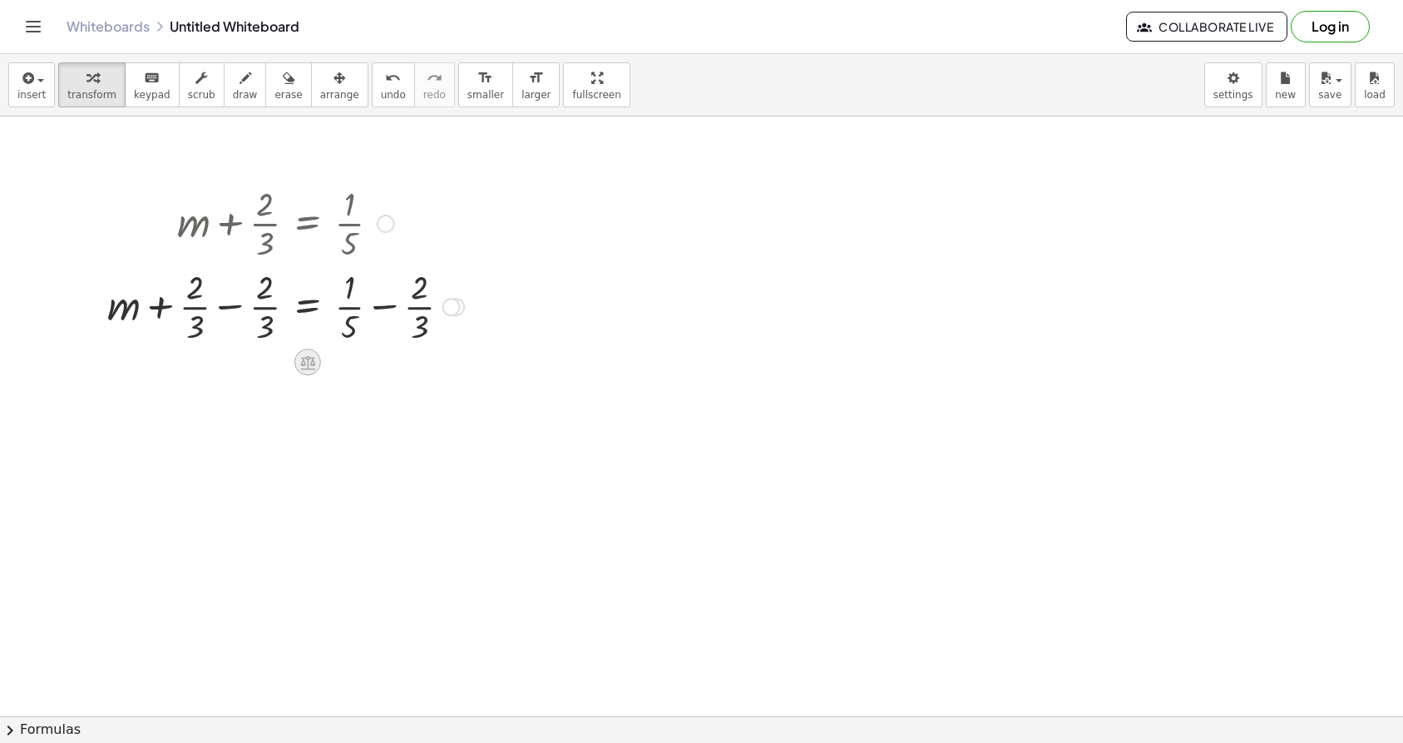
click at [299, 352] on div at bounding box center [307, 361] width 27 height 27
click at [362, 363] on div at bounding box center [374, 361] width 27 height 27
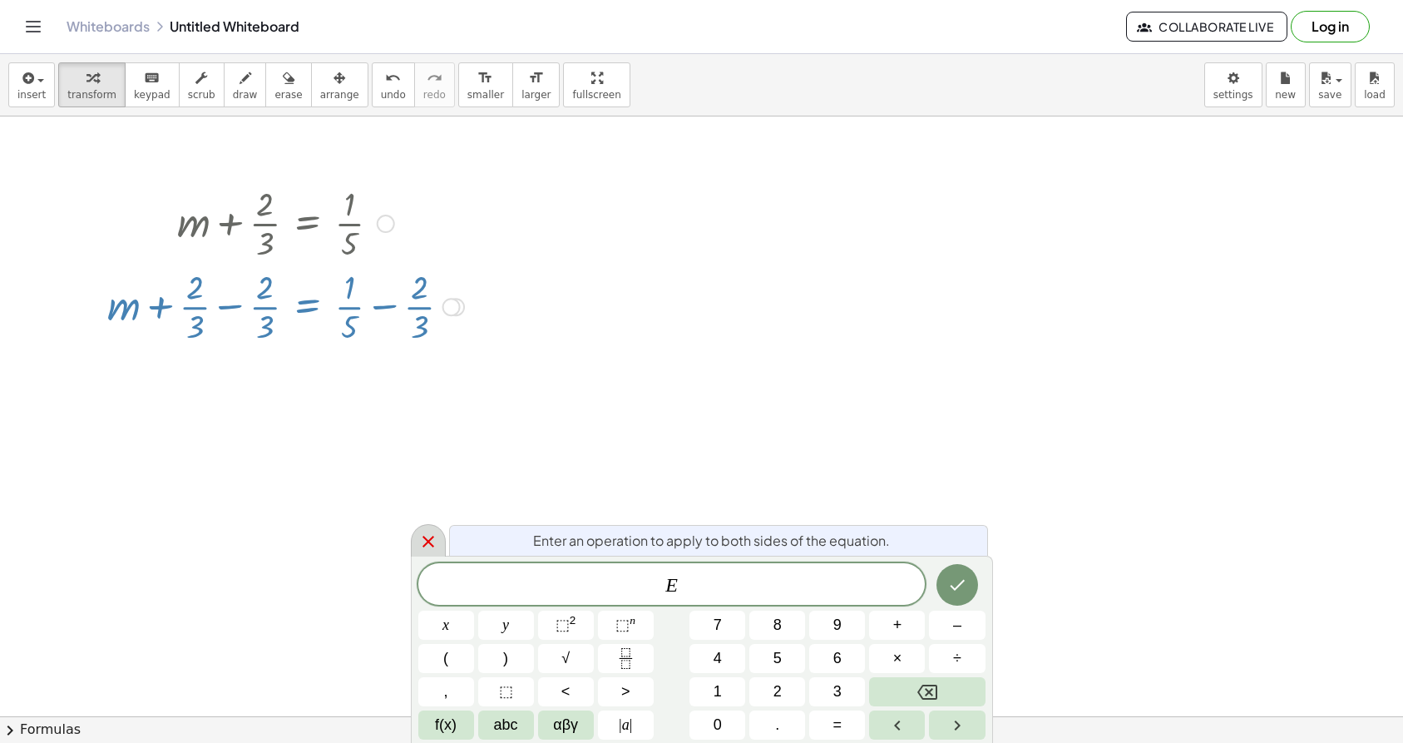
click at [429, 537] on icon at bounding box center [428, 541] width 20 height 20
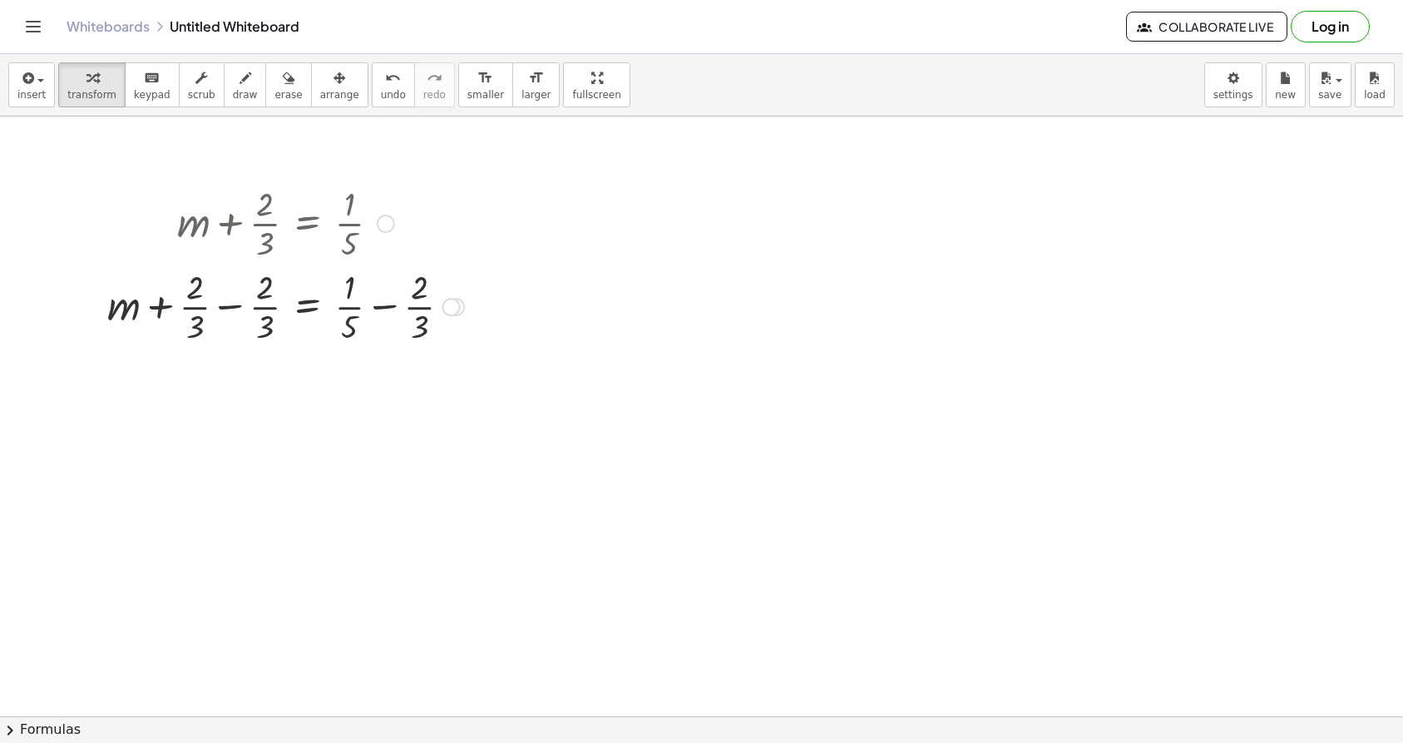
click at [458, 304] on div "Go back to this line Copy line as LaTeX Copy derivation as LaTeX" at bounding box center [451, 307] width 18 height 18
click at [295, 358] on div at bounding box center [307, 361] width 27 height 27
click at [28, 96] on span "insert" at bounding box center [31, 95] width 28 height 12
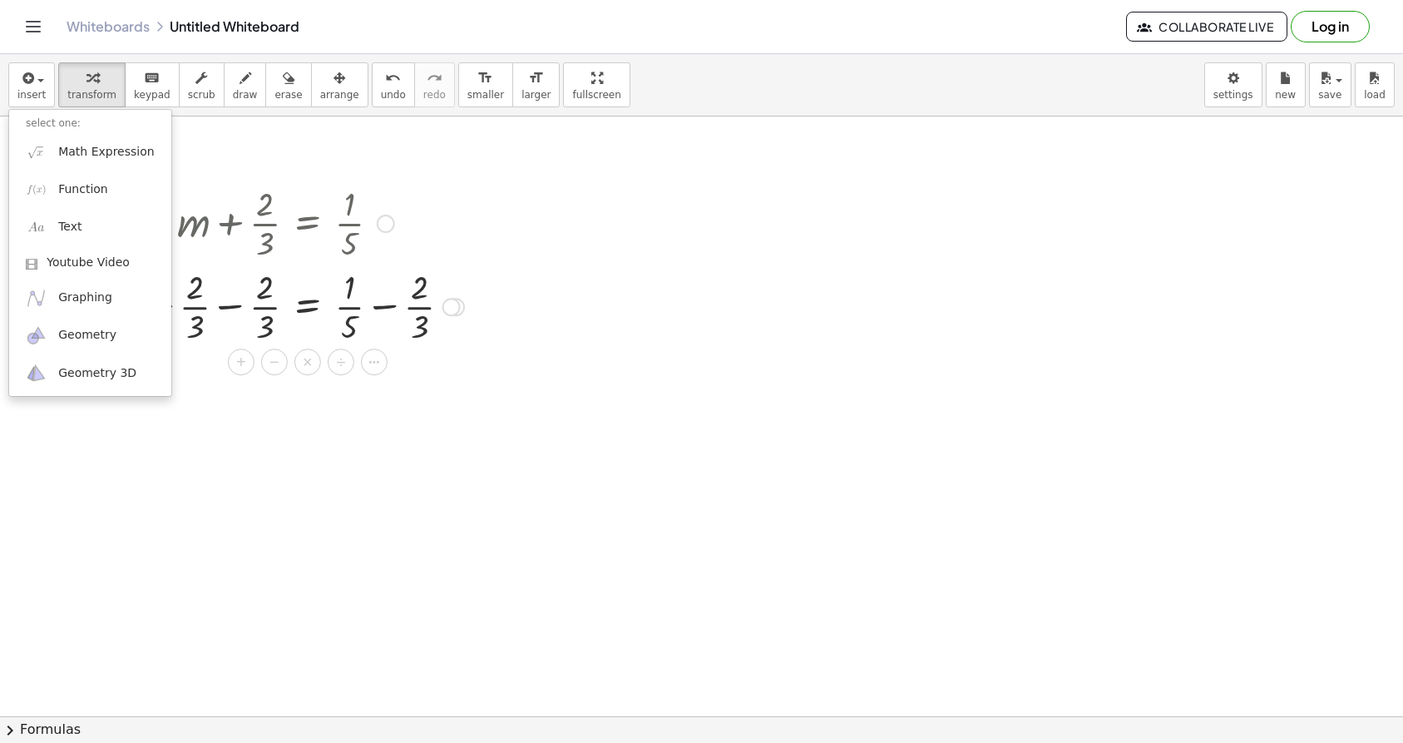
click at [267, 210] on div at bounding box center [285, 221] width 373 height 83
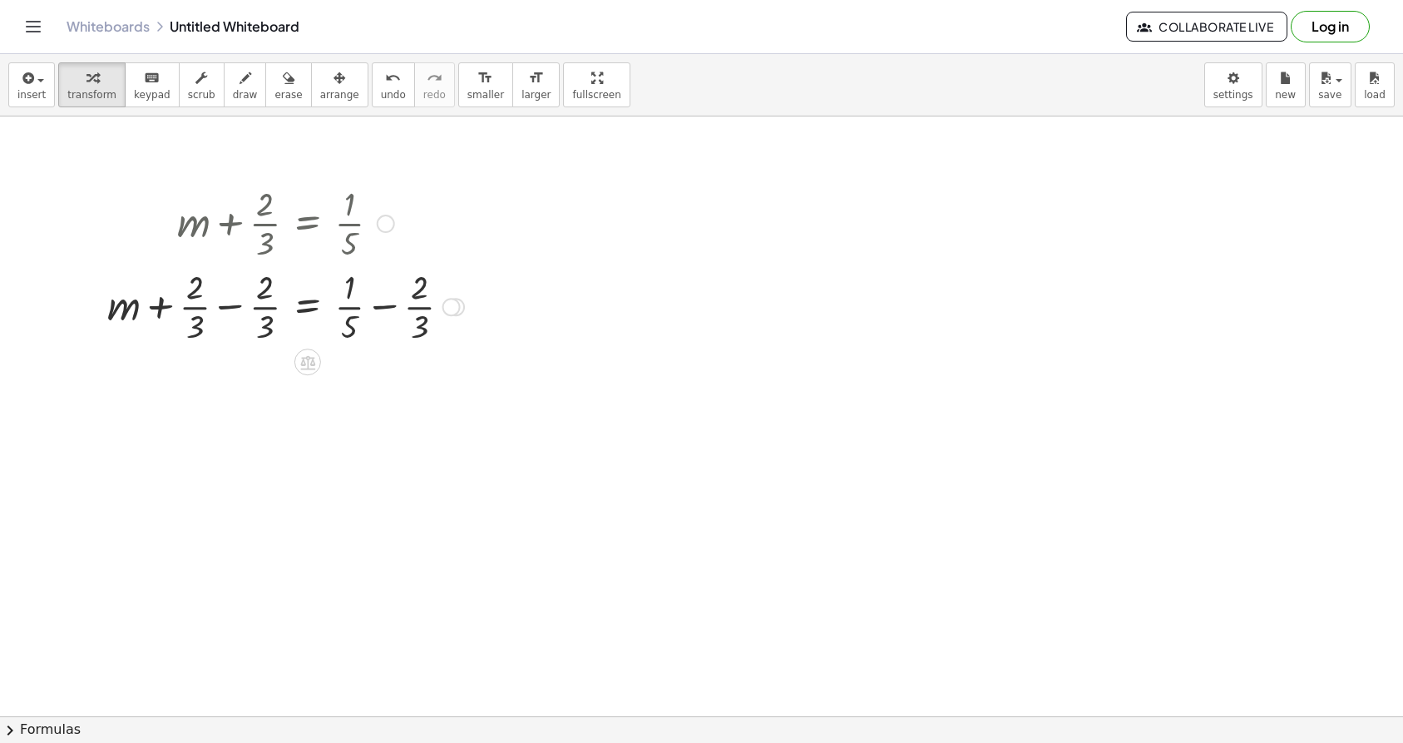
click at [381, 219] on div at bounding box center [386, 224] width 18 height 18
click at [468, 206] on li "Go back to this line" at bounding box center [487, 198] width 141 height 25
click at [304, 224] on div at bounding box center [286, 221] width 233 height 83
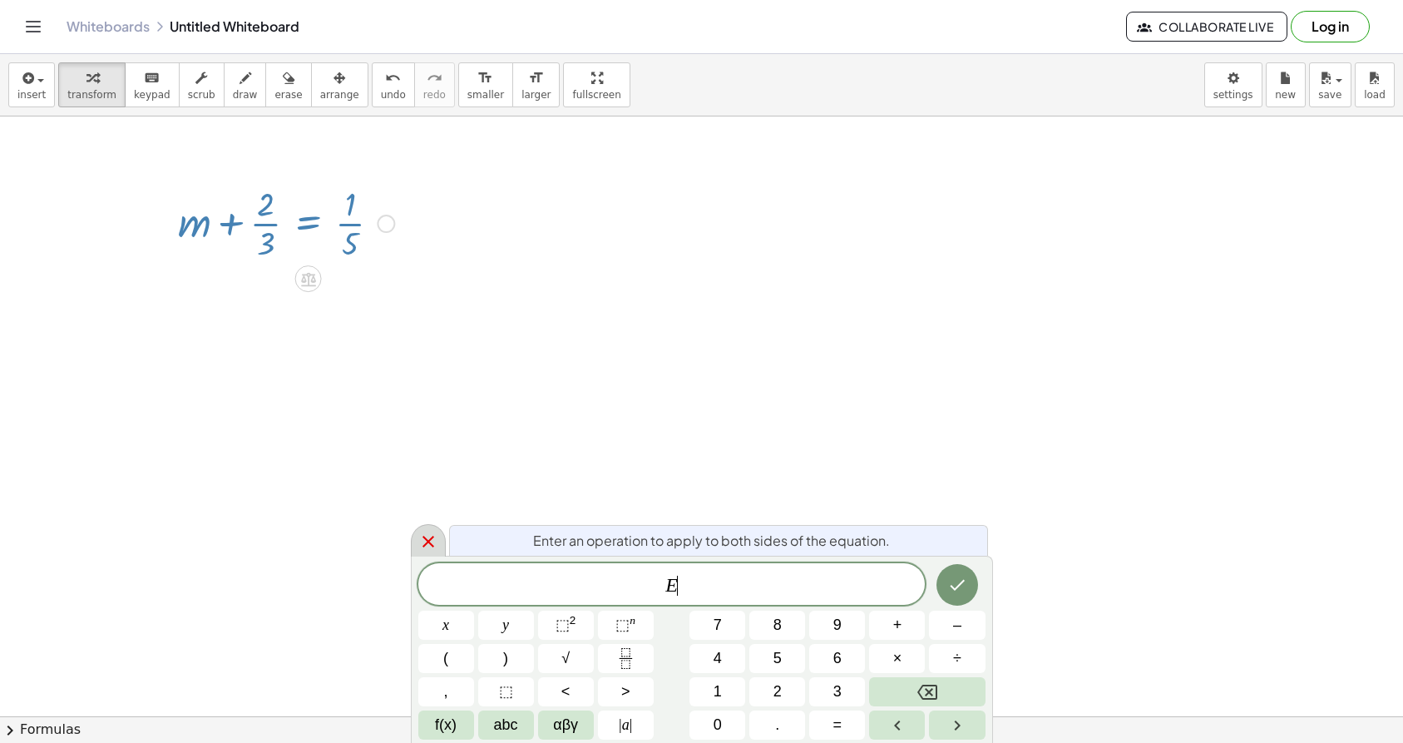
click at [433, 541] on icon at bounding box center [428, 541] width 20 height 20
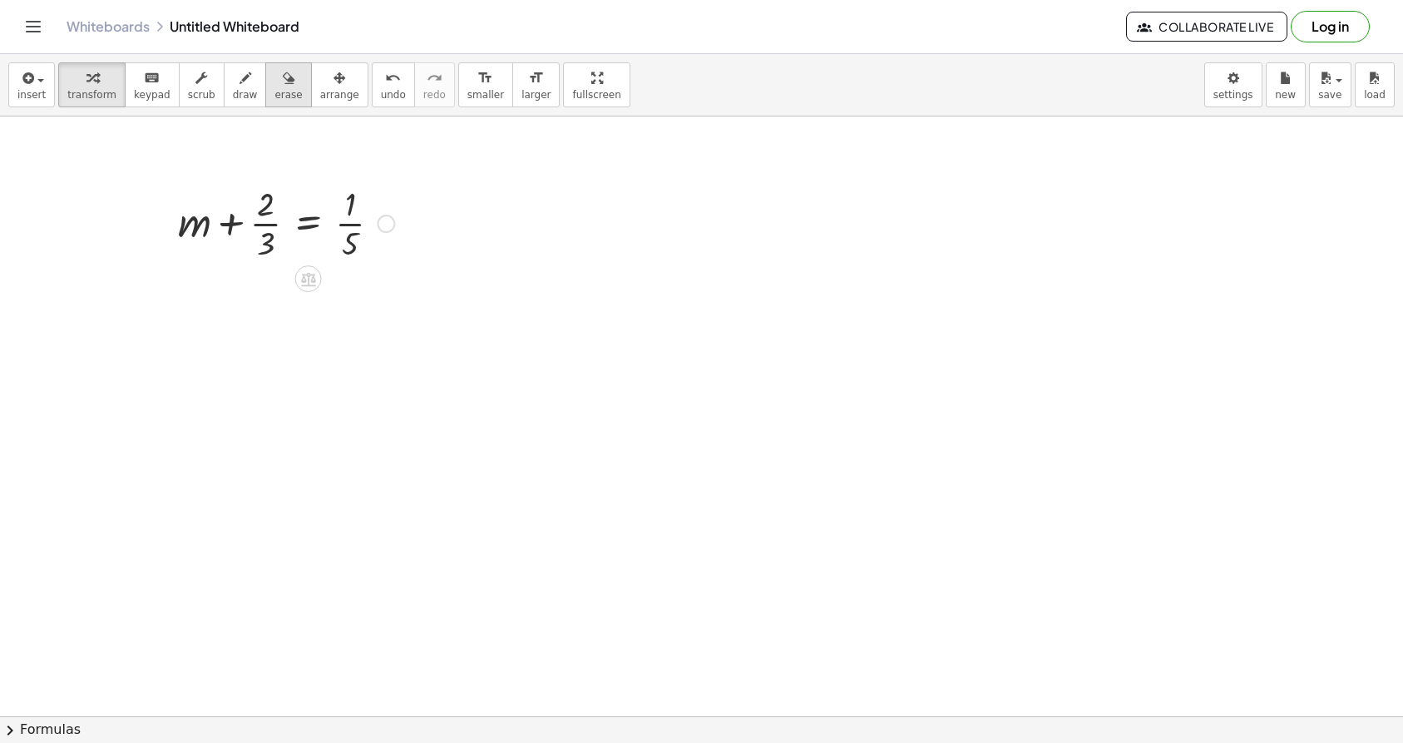
click at [278, 89] on span "erase" at bounding box center [287, 95] width 27 height 12
drag, startPoint x: 263, startPoint y: 229, endPoint x: 361, endPoint y: 231, distance: 98.2
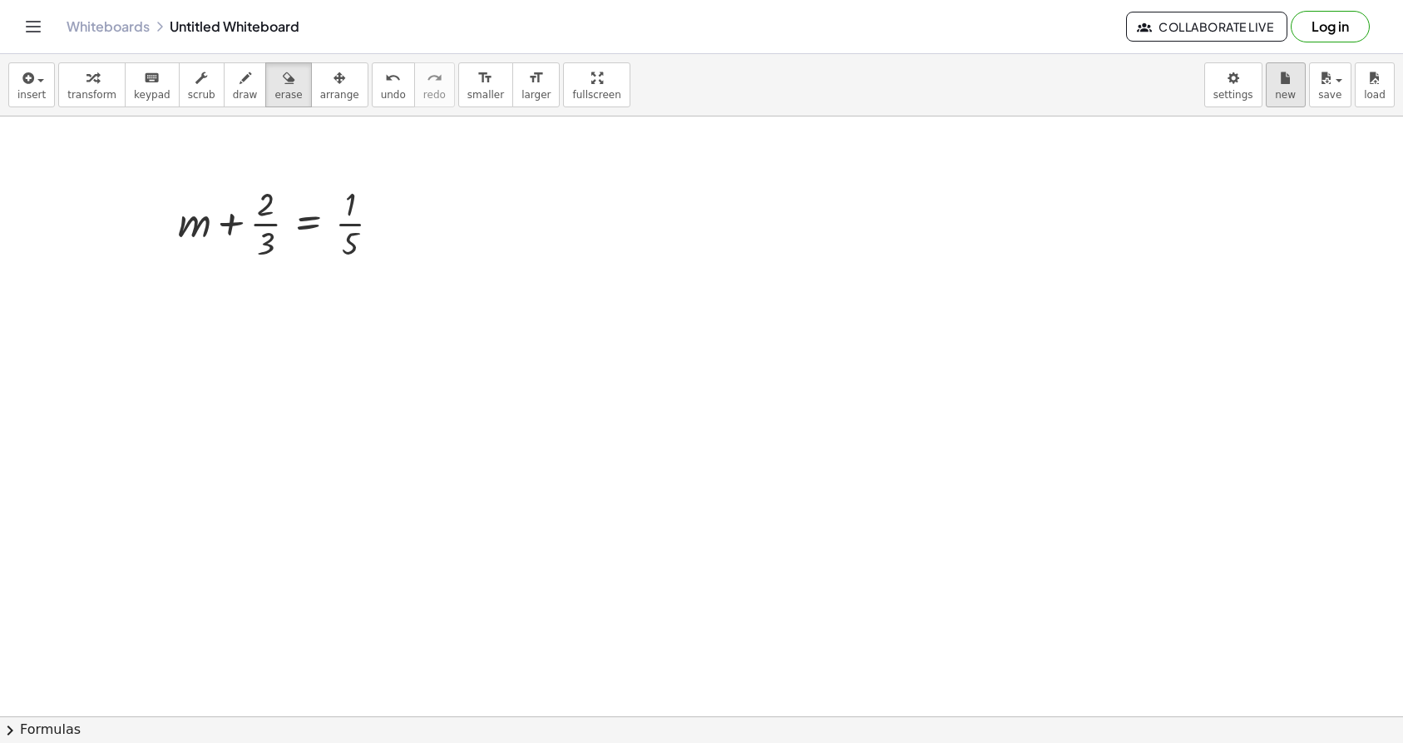
click at [0, 0] on div "Graspable Math Activities Get Started Activity Bank Assigned Work Classes White…" at bounding box center [701, 371] width 1403 height 743
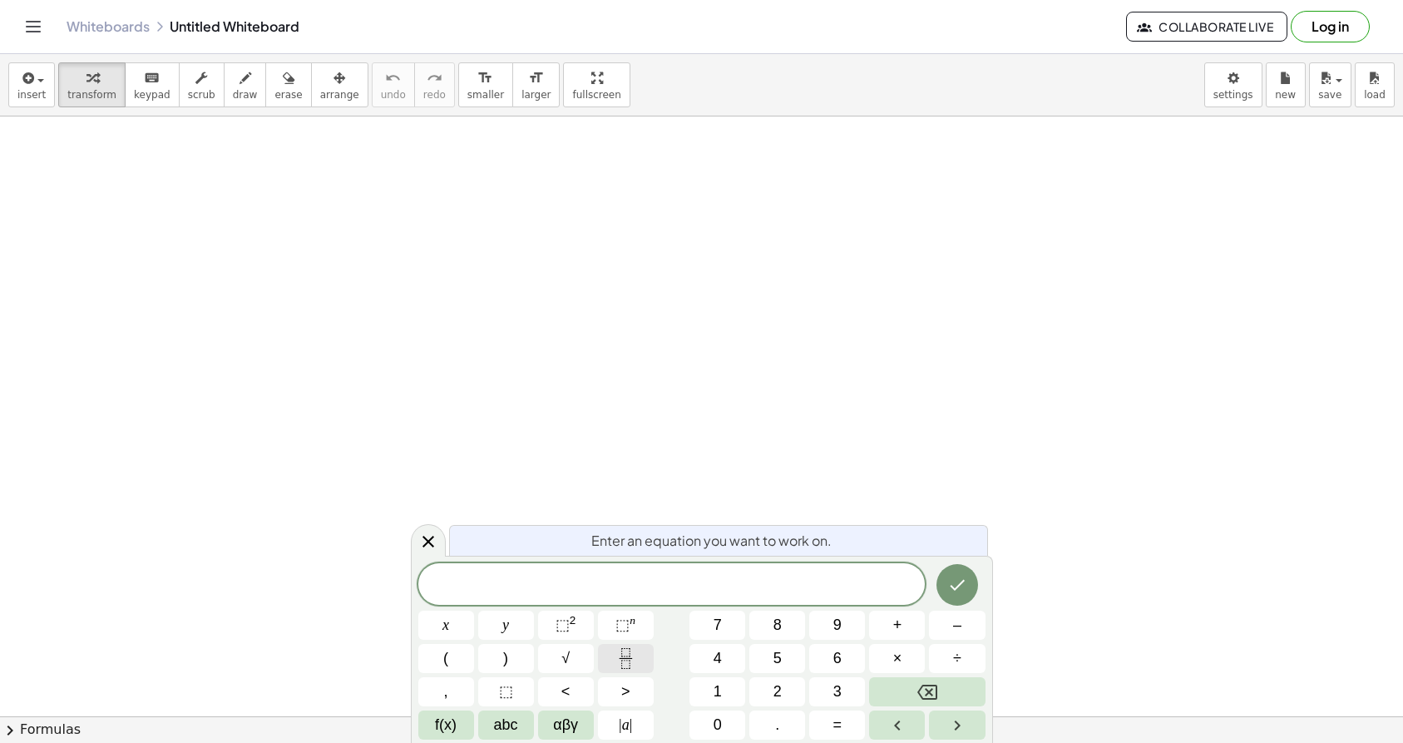
click at [635, 664] on icon "Fraction" at bounding box center [625, 658] width 21 height 21
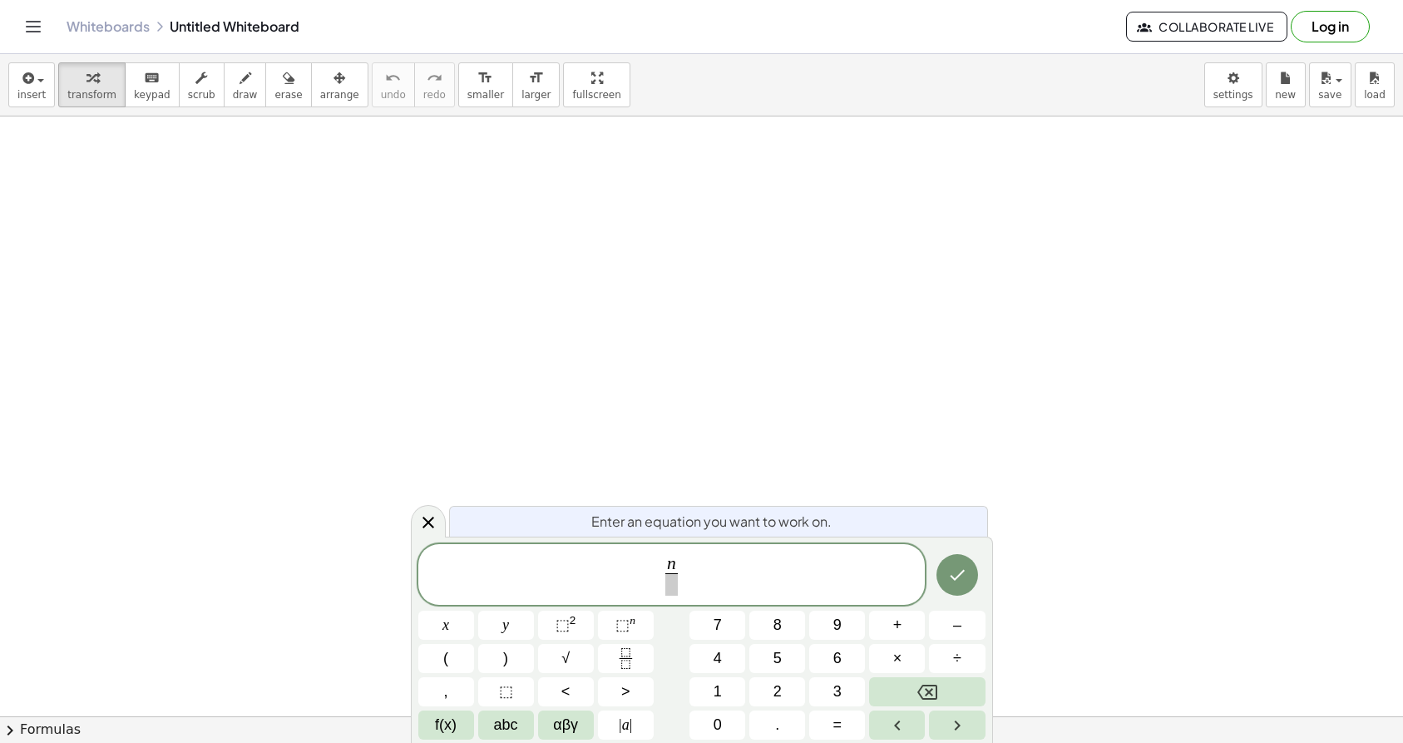
click at [672, 589] on span at bounding box center [671, 584] width 12 height 22
click at [721, 593] on span "n 3 ​ ​" at bounding box center [671, 576] width 507 height 44
click at [962, 634] on button "–" at bounding box center [957, 624] width 56 height 29
click at [954, 584] on icon "Done" at bounding box center [957, 575] width 20 height 20
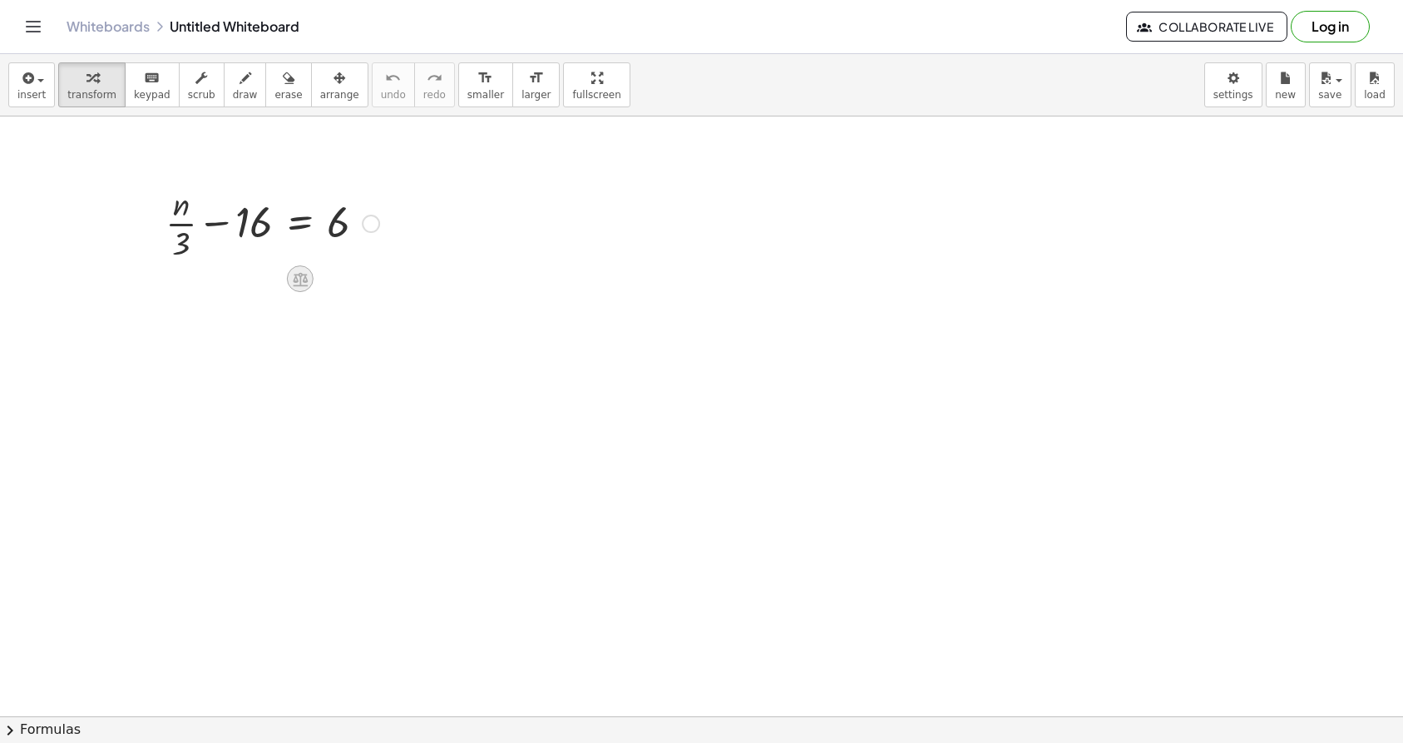
click at [304, 277] on icon at bounding box center [300, 279] width 15 height 14
click at [372, 222] on div at bounding box center [371, 224] width 18 height 18
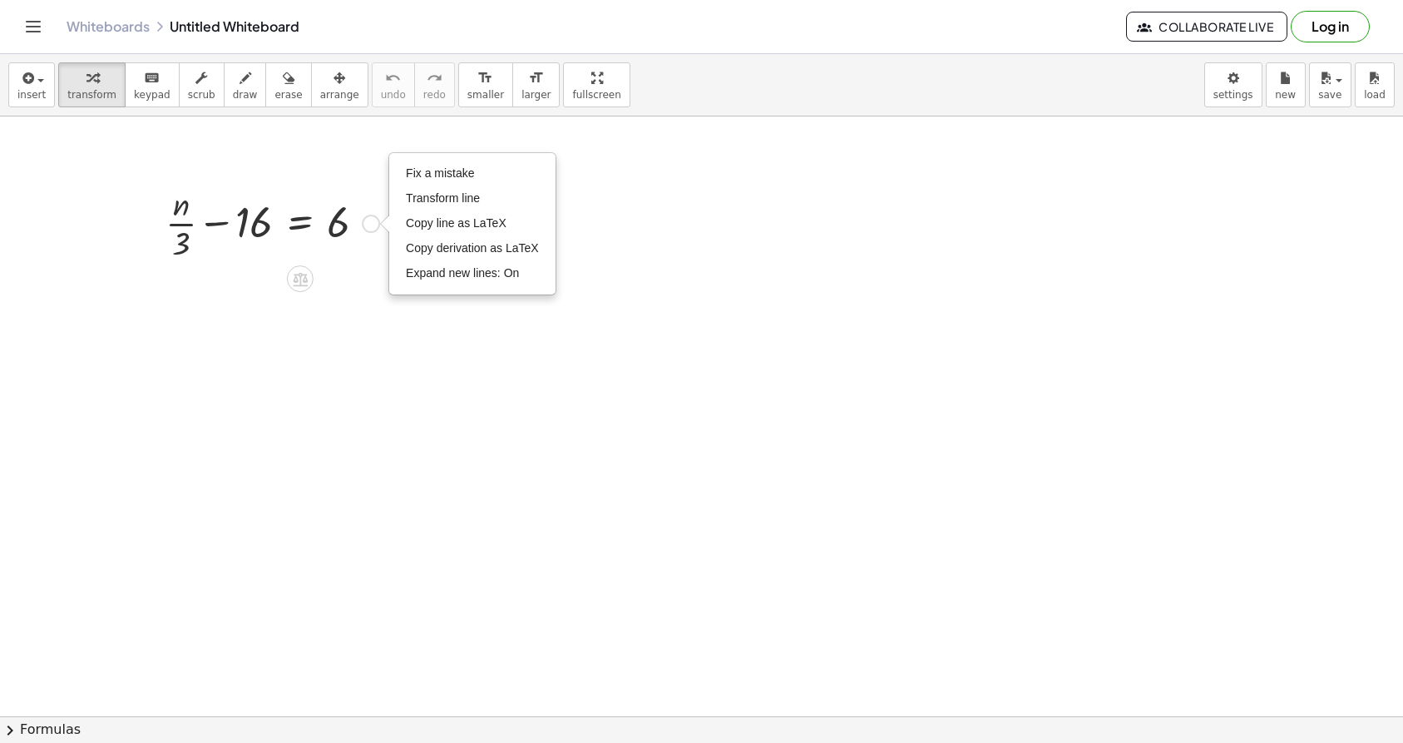
click at [305, 283] on icon at bounding box center [299, 278] width 17 height 17
click at [289, 277] on div "×" at bounding box center [300, 278] width 27 height 27
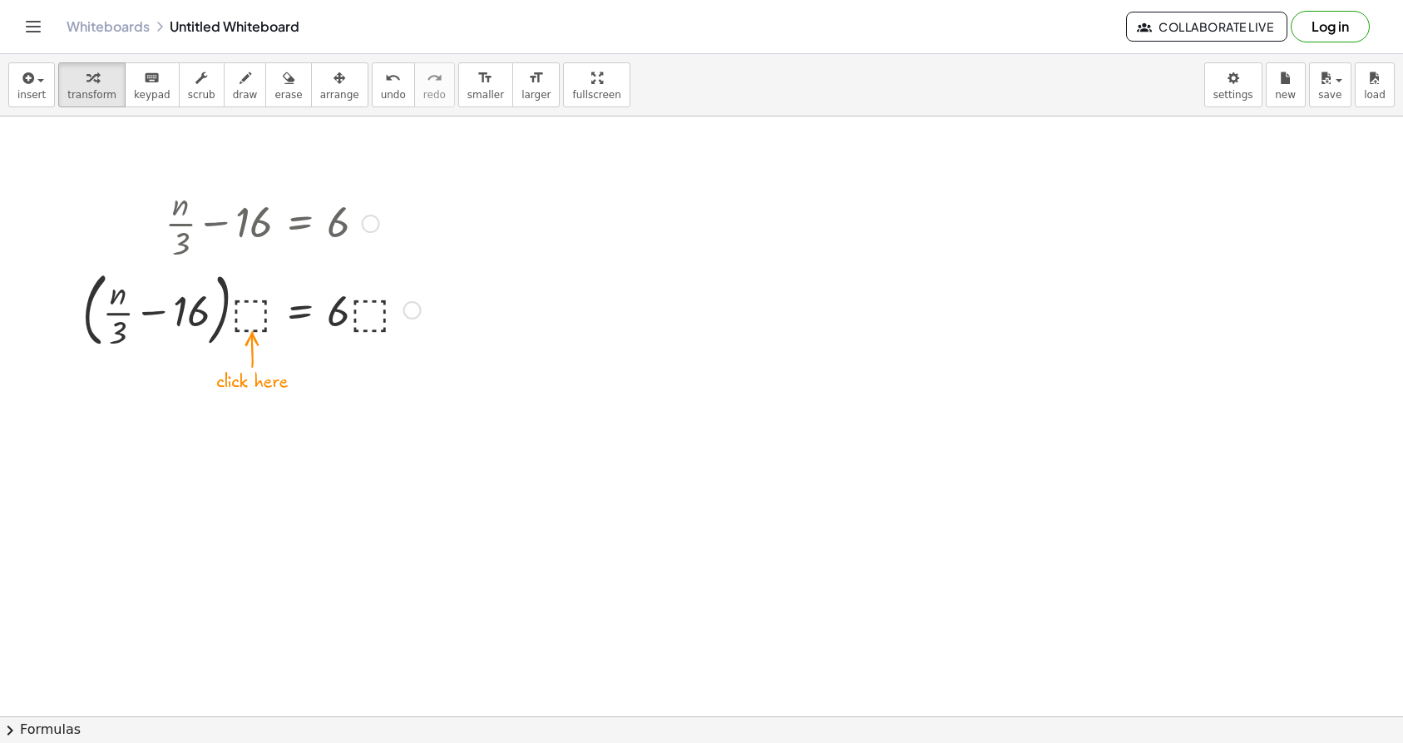
click at [264, 323] on div at bounding box center [251, 309] width 355 height 90
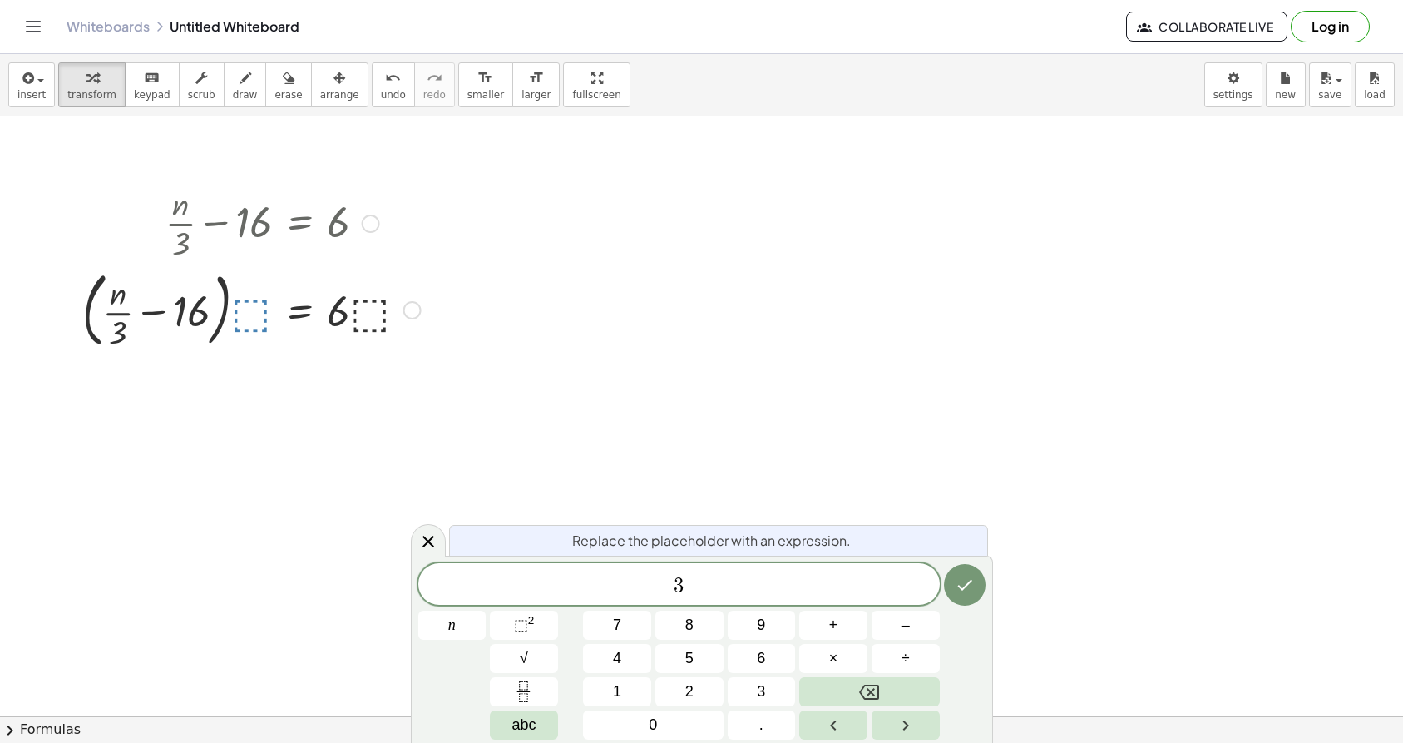
click at [377, 312] on div at bounding box center [251, 309] width 355 height 90
click at [953, 585] on button "Done" at bounding box center [965, 585] width 42 height 42
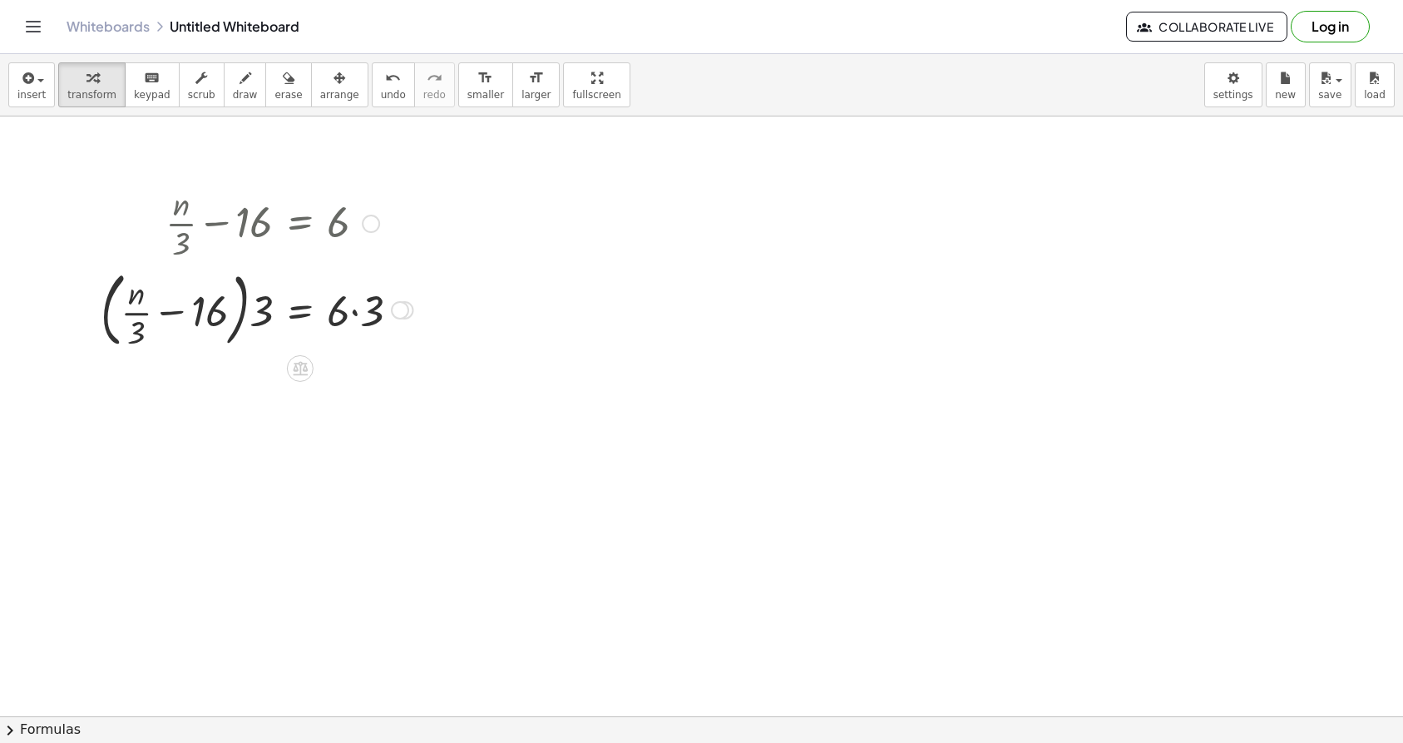
click at [400, 311] on div at bounding box center [400, 310] width 18 height 18
click at [299, 377] on icon at bounding box center [299, 367] width 17 height 17
click at [385, 77] on icon "undo" at bounding box center [393, 78] width 16 height 20
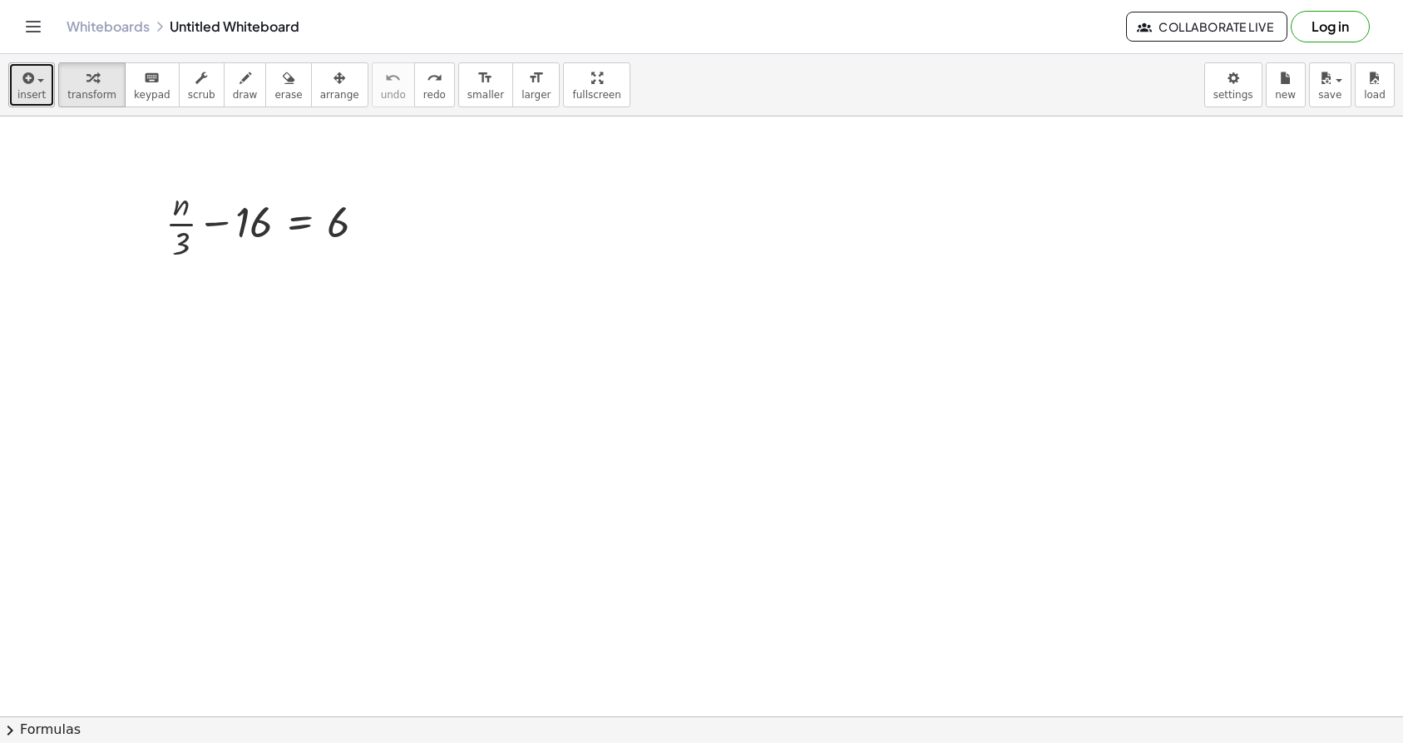
click at [42, 86] on div "button" at bounding box center [31, 77] width 28 height 20
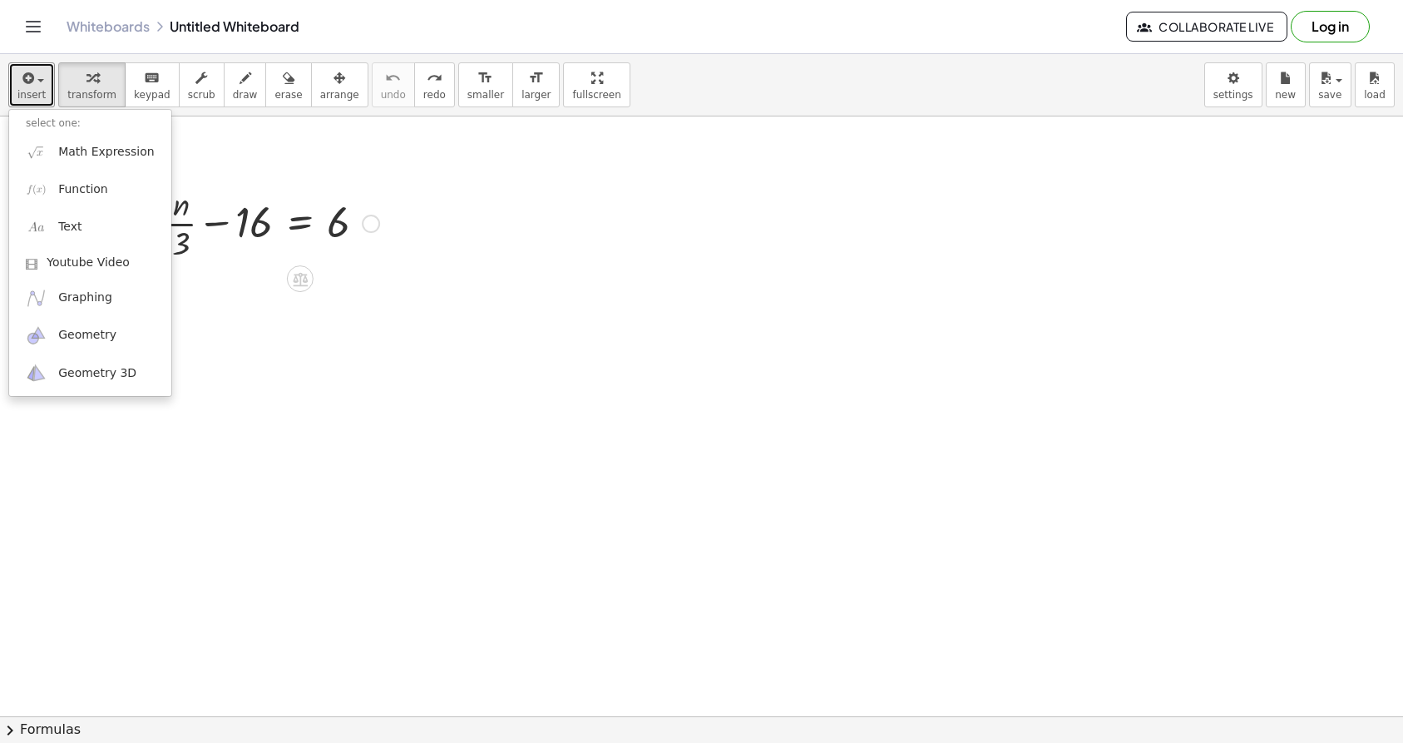
click at [294, 211] on div at bounding box center [272, 221] width 230 height 83
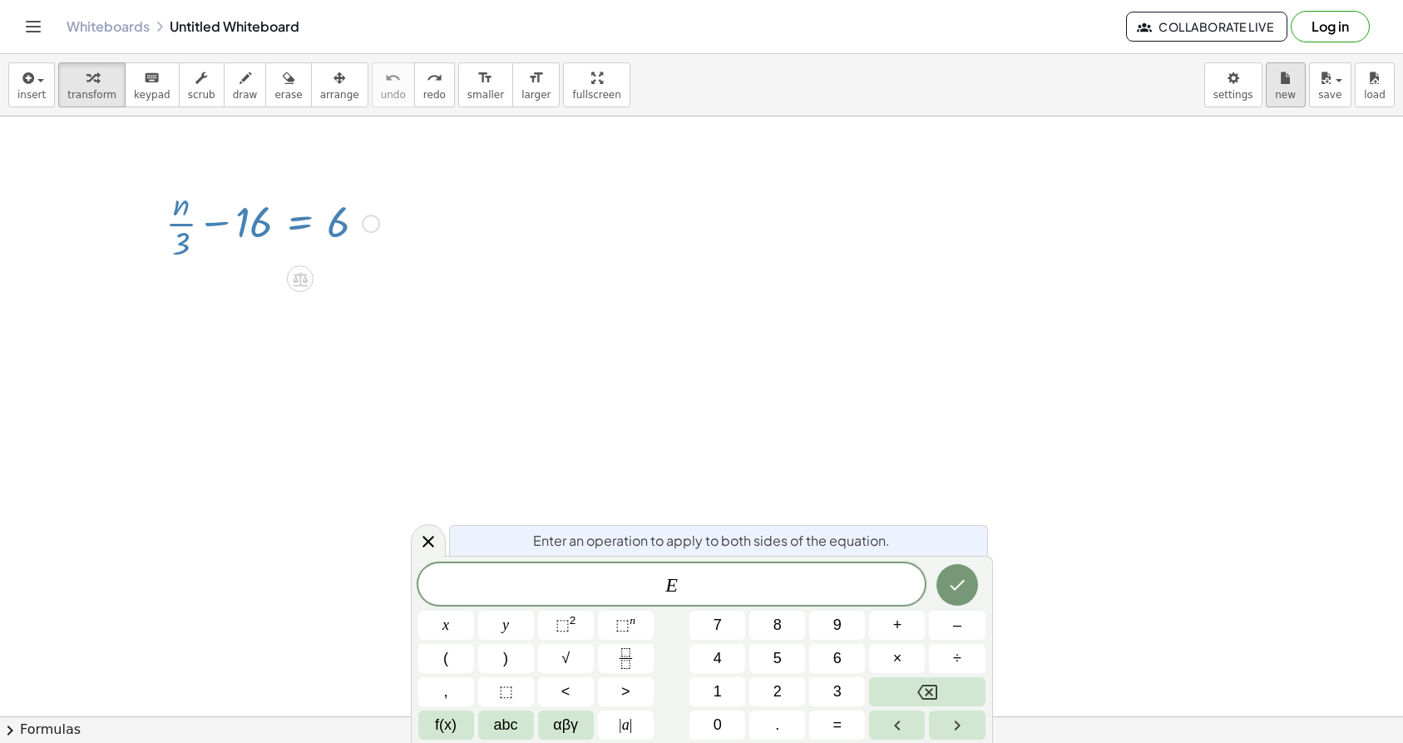
click at [0, 0] on div "Graspable Math Activities Get Started Activity Bank Assigned Work Classes White…" at bounding box center [701, 371] width 1403 height 743
click at [629, 670] on button "Fraction" at bounding box center [626, 658] width 56 height 29
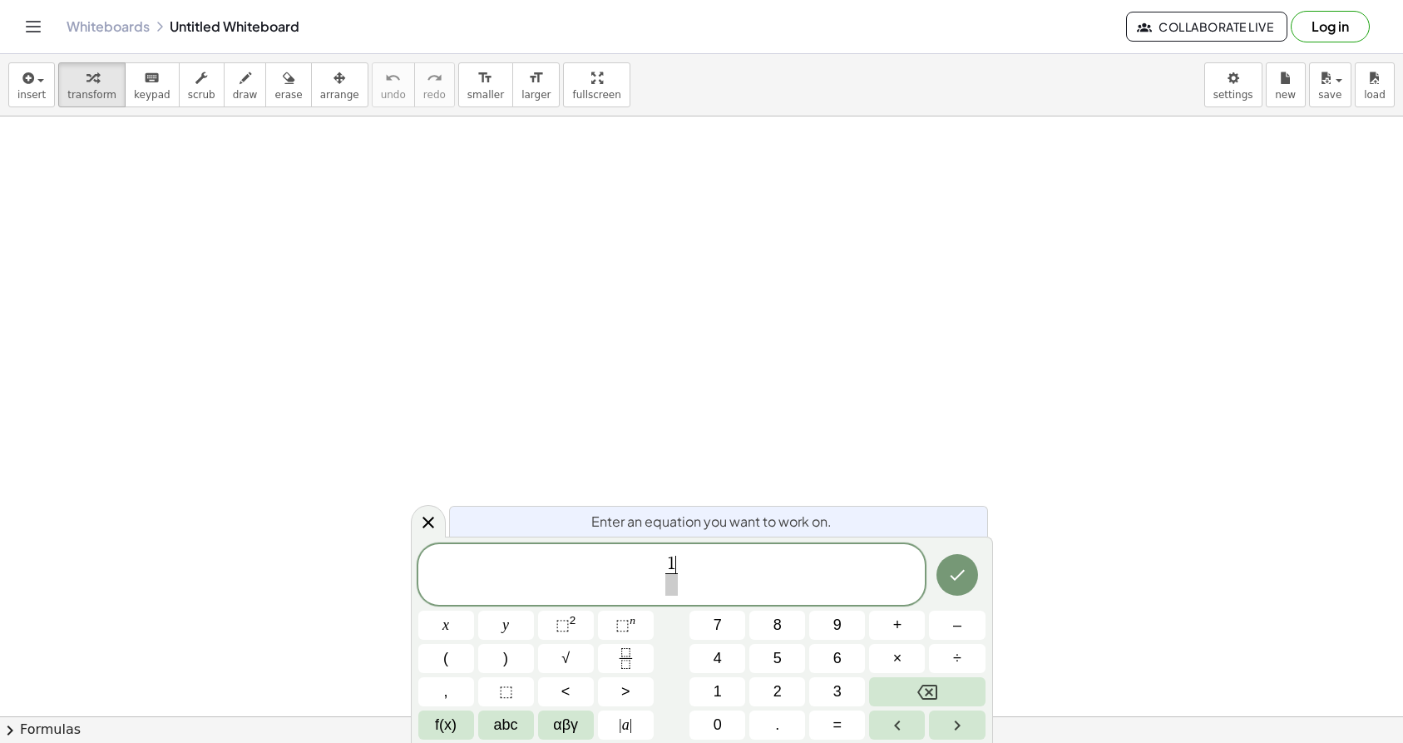
click at [672, 585] on span at bounding box center [671, 584] width 12 height 22
click at [722, 580] on span "1 3 ​ ​" at bounding box center [671, 576] width 507 height 44
click at [622, 650] on icon "Fraction" at bounding box center [625, 658] width 21 height 21
click at [694, 584] on span at bounding box center [693, 584] width 12 height 22
click at [710, 585] on span "1 3 ​ = 5 6 ​ ​" at bounding box center [671, 576] width 507 height 44
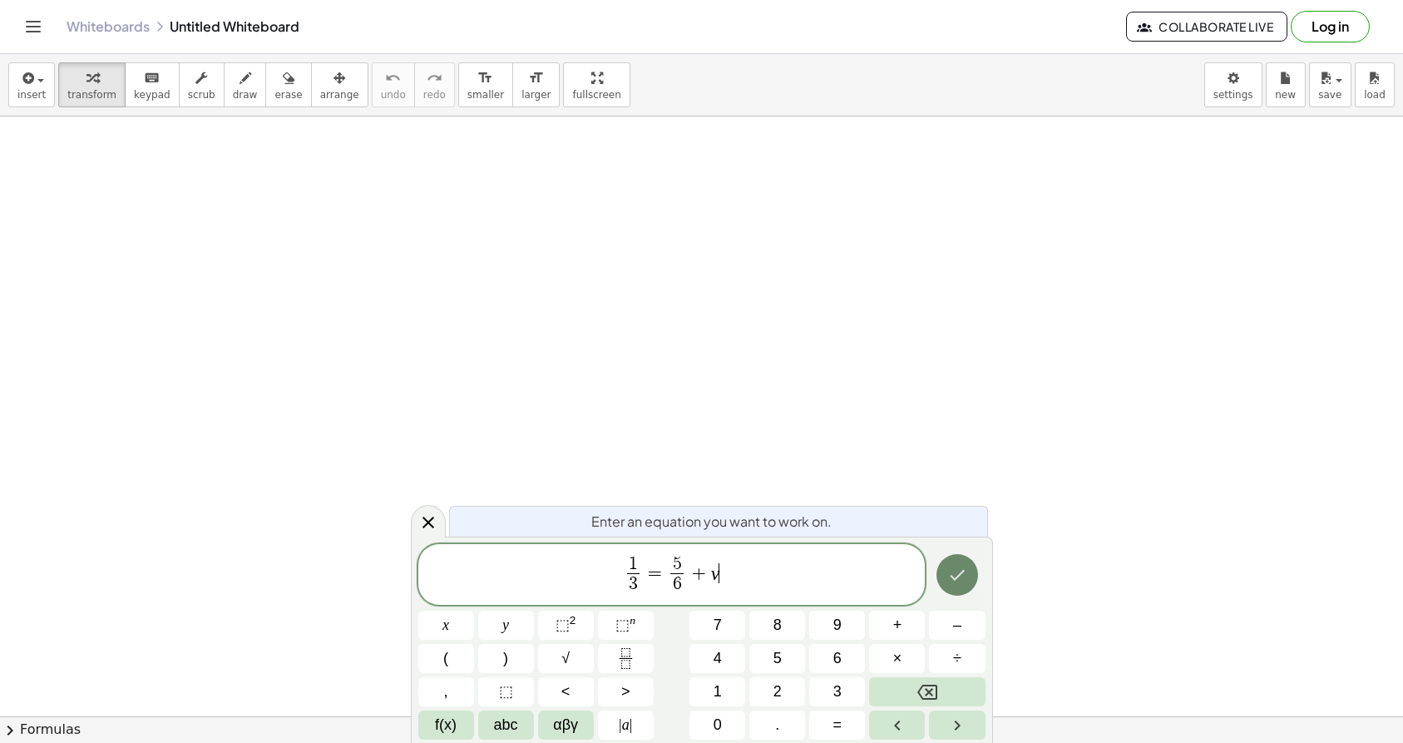
click at [964, 586] on button "Done" at bounding box center [957, 575] width 42 height 42
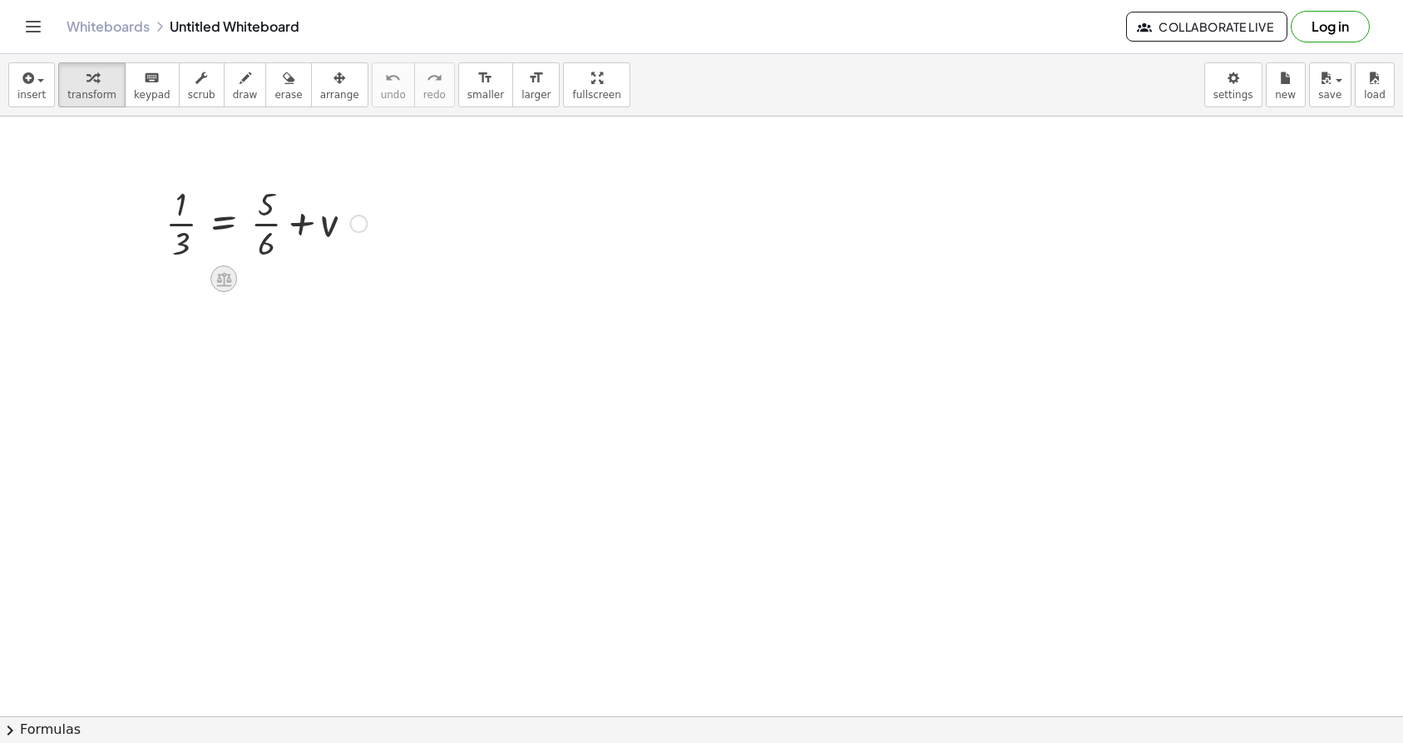
click at [229, 274] on icon at bounding box center [223, 279] width 15 height 14
click at [280, 278] on div at bounding box center [290, 278] width 27 height 27
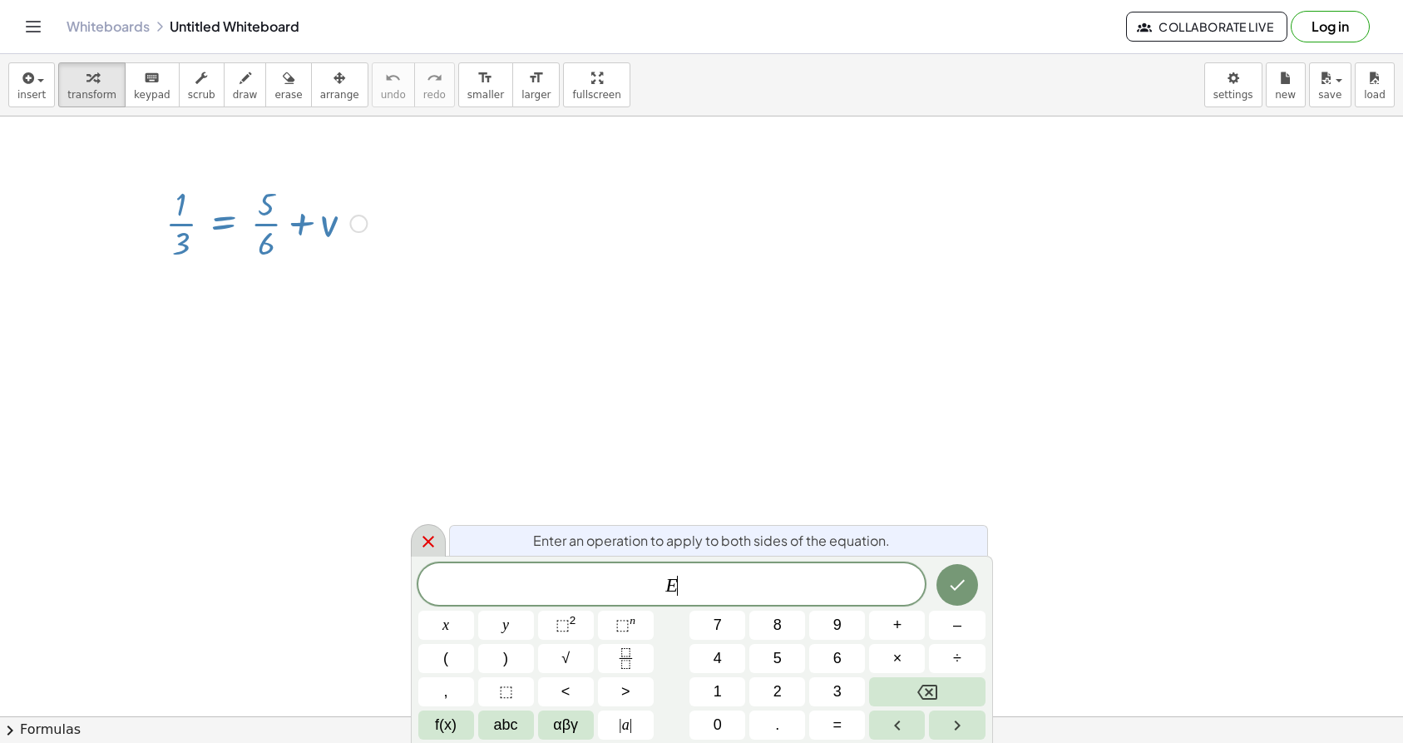
click at [421, 536] on icon at bounding box center [428, 541] width 20 height 20
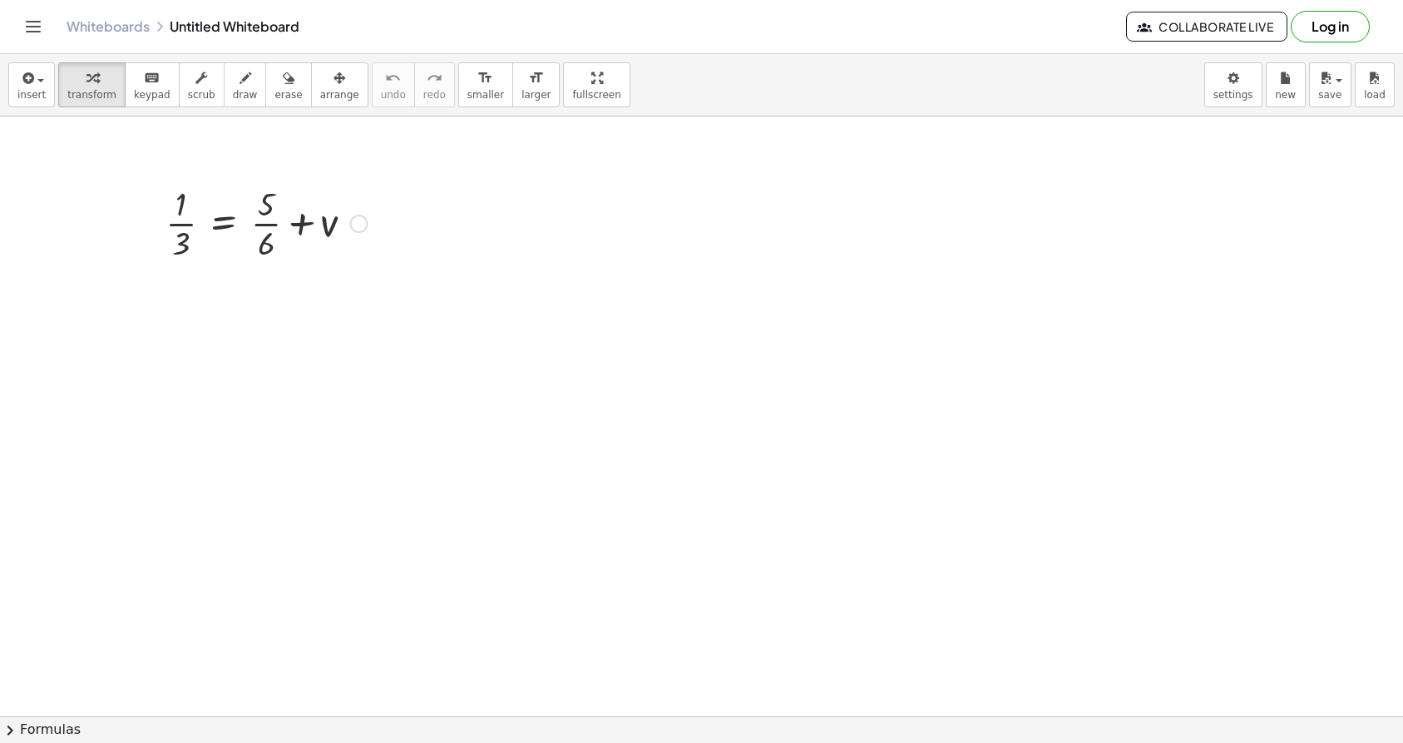
click at [286, 234] on div at bounding box center [266, 221] width 218 height 83
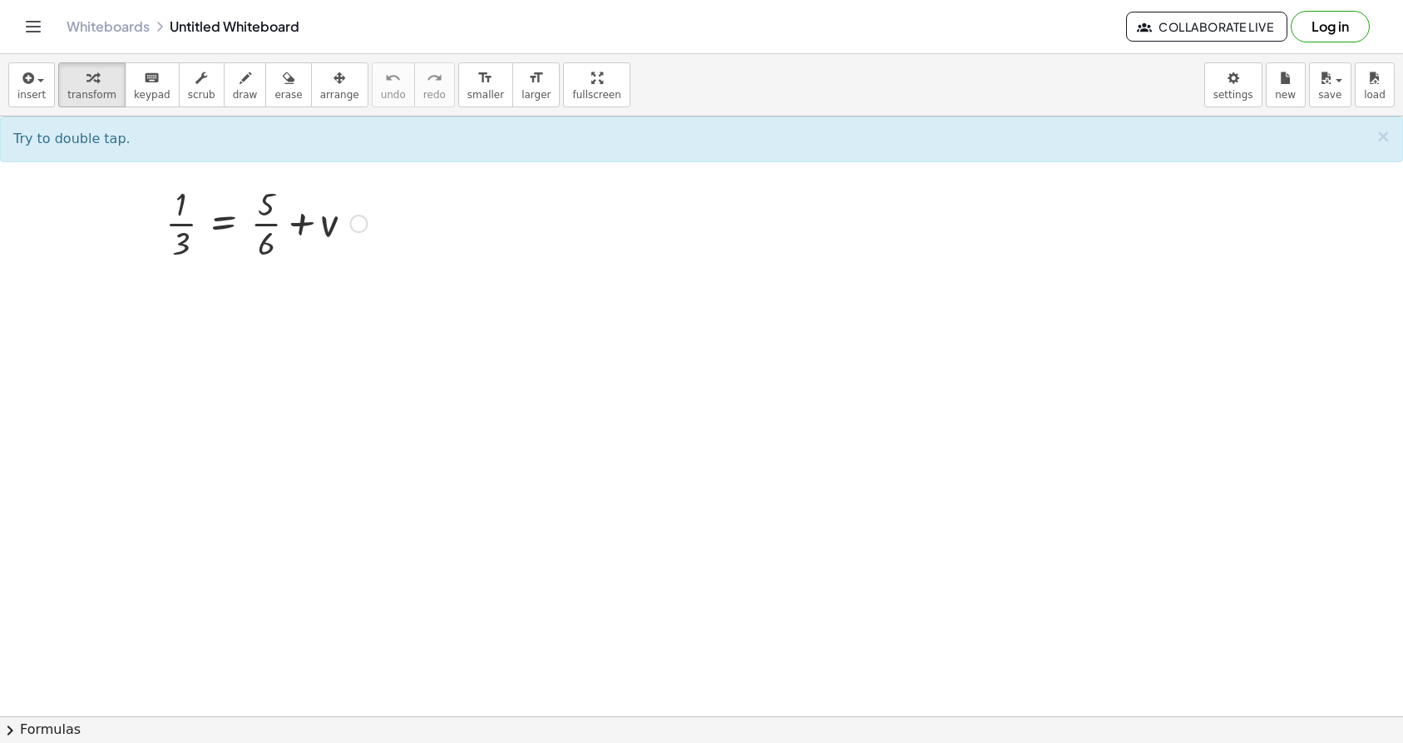
click at [353, 243] on div at bounding box center [266, 221] width 218 height 83
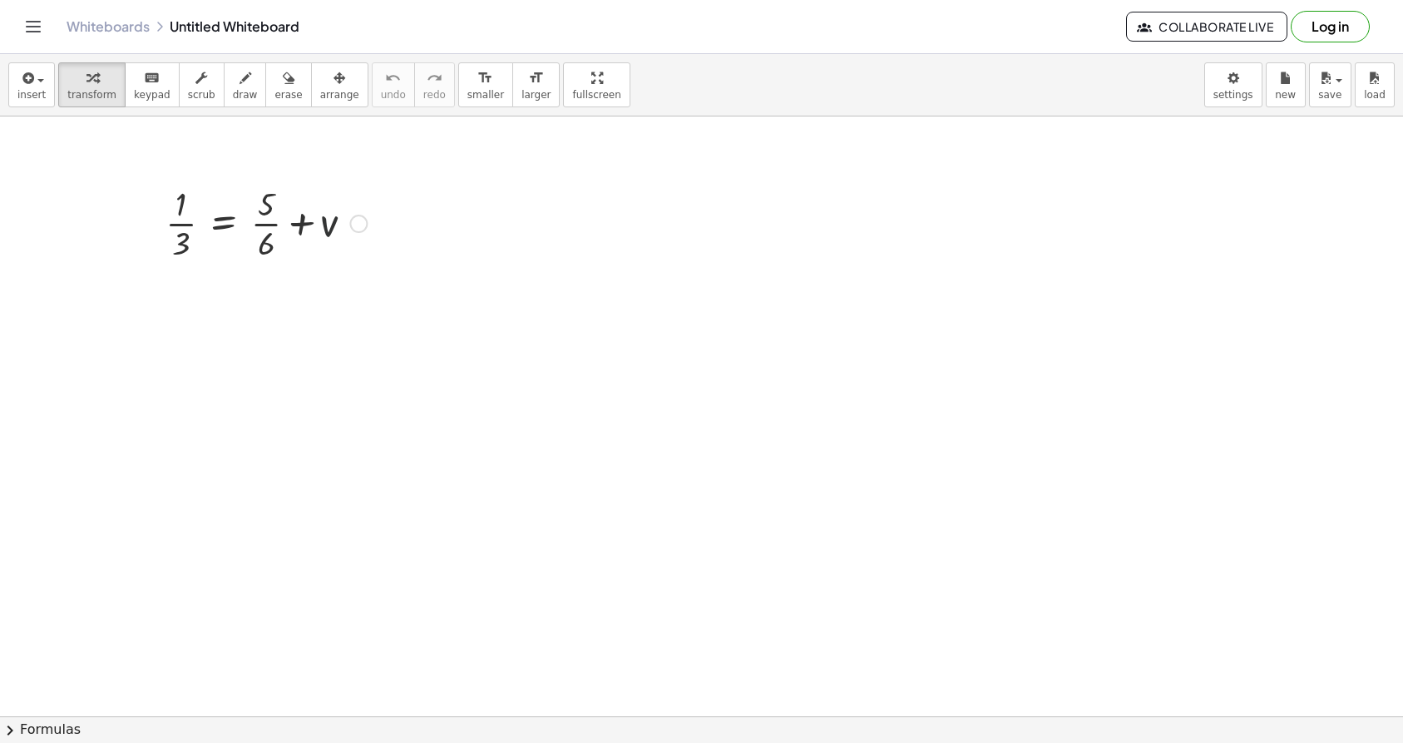
click at [353, 243] on div at bounding box center [266, 221] width 218 height 83
click at [353, 243] on div at bounding box center [279, 221] width 244 height 83
click at [381, 92] on span "undo" at bounding box center [393, 95] width 25 height 12
click at [311, 229] on div at bounding box center [266, 221] width 218 height 83
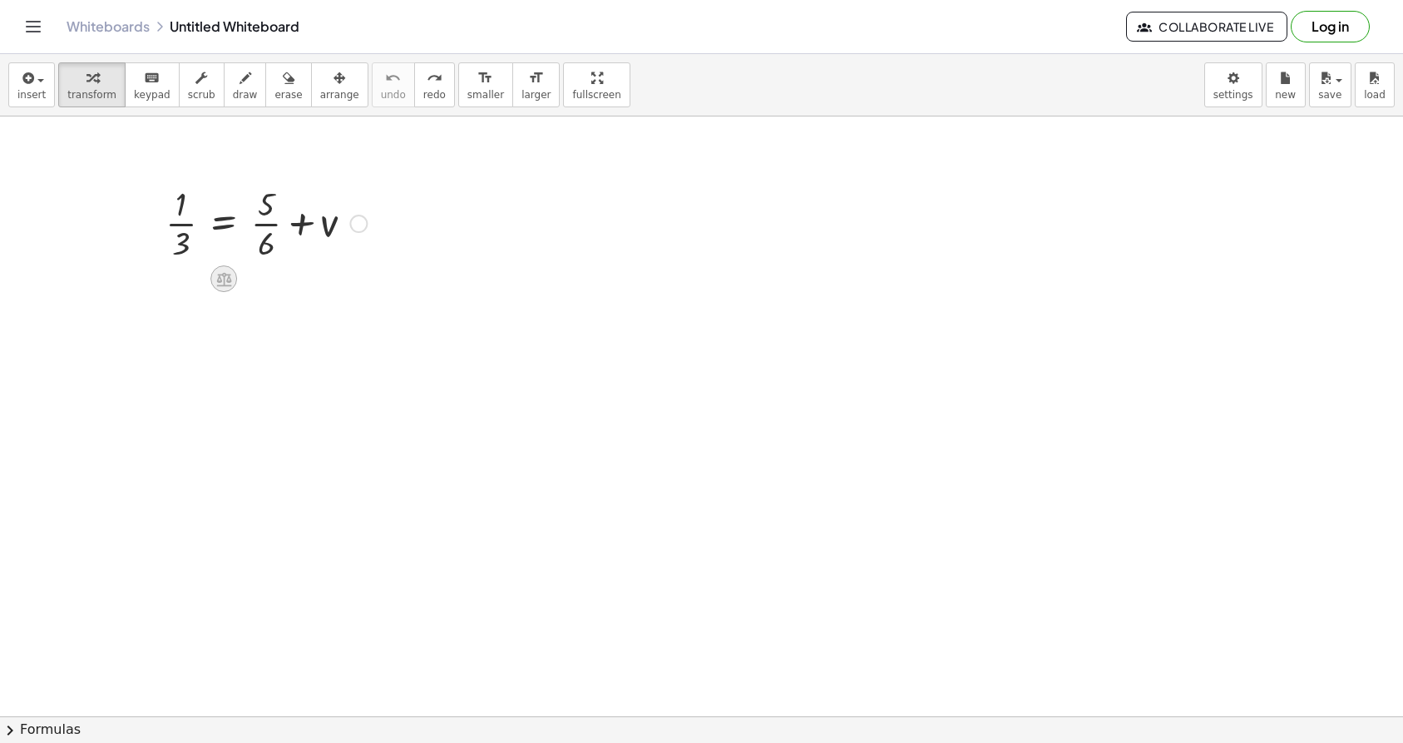
click at [225, 275] on icon at bounding box center [223, 279] width 15 height 14
click at [215, 284] on div "×" at bounding box center [223, 278] width 27 height 27
